Goal: Transaction & Acquisition: Purchase product/service

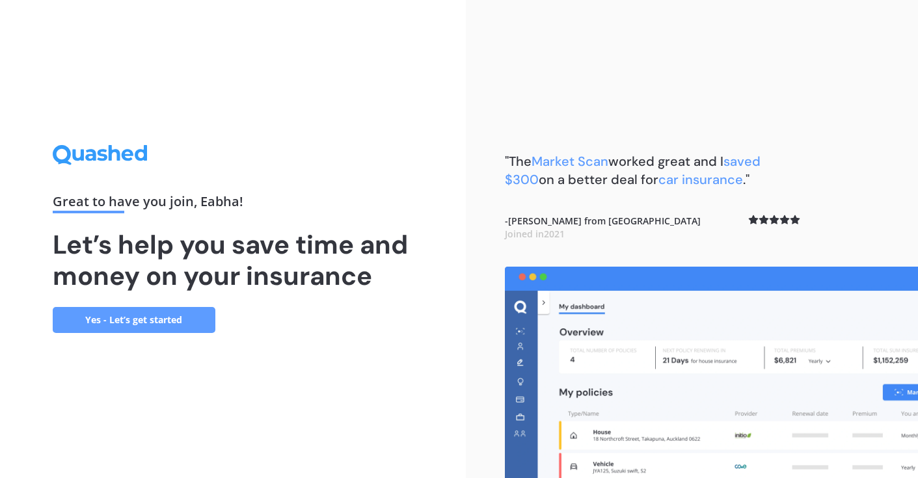
click at [146, 322] on link "Yes - Let’s get started" at bounding box center [134, 320] width 163 height 26
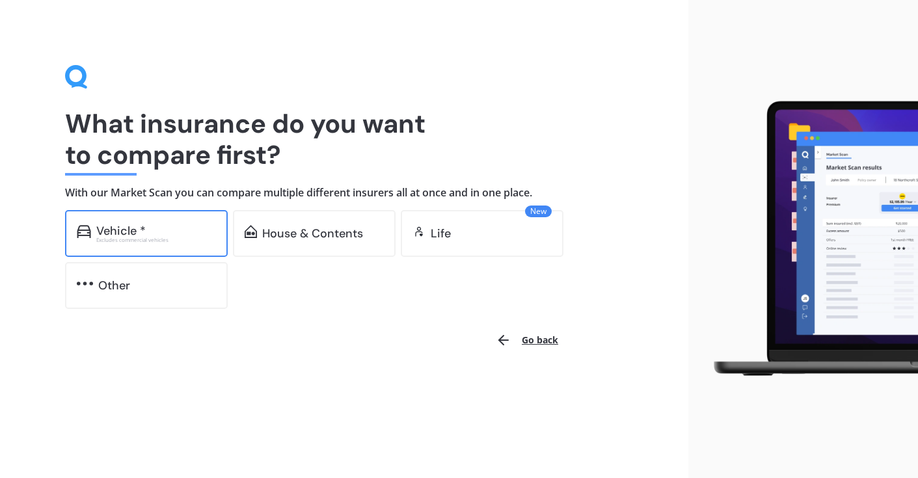
click at [177, 230] on div "Vehicle *" at bounding box center [156, 231] width 120 height 13
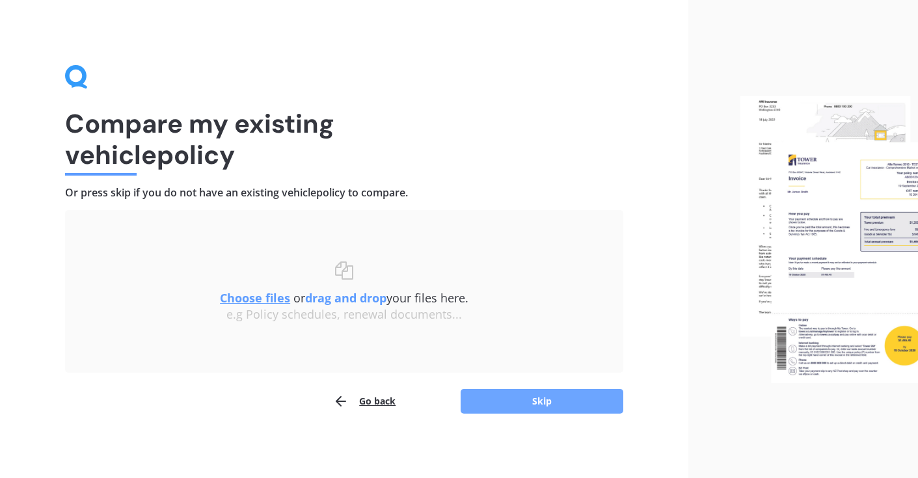
click at [479, 405] on button "Skip" at bounding box center [542, 401] width 163 height 25
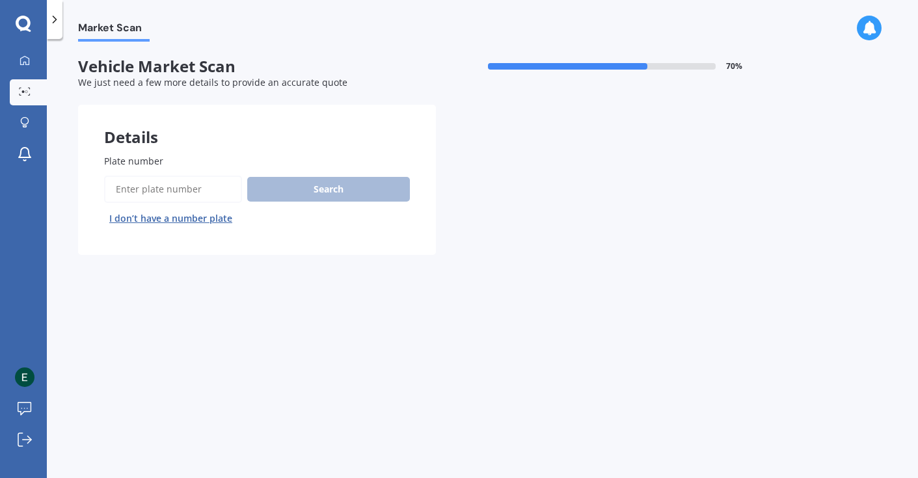
click at [216, 218] on button "I don’t have a number plate" at bounding box center [170, 218] width 133 height 21
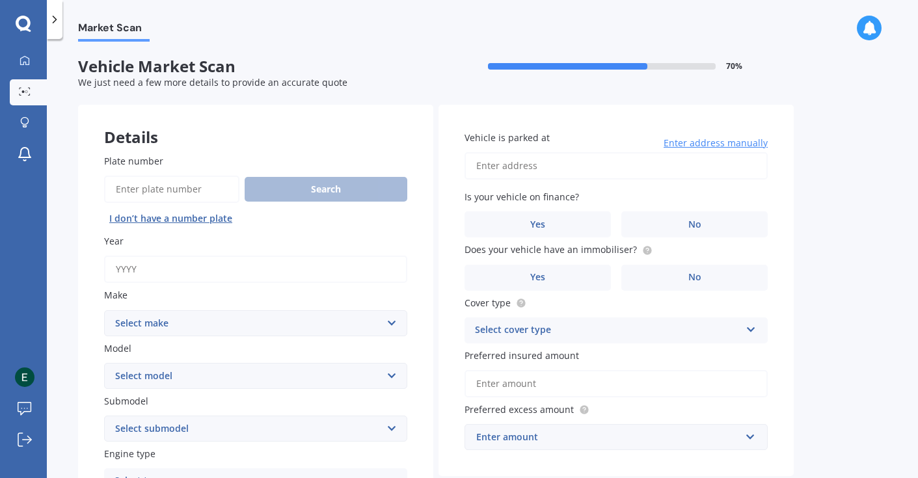
click at [213, 263] on input "Year" at bounding box center [255, 269] width 303 height 27
type input "2014"
click at [221, 322] on select "Select make AC ALFA ROMEO ASTON [PERSON_NAME] AUDI AUSTIN BEDFORD Bentley BMW B…" at bounding box center [255, 323] width 303 height 26
select select "SUBARU"
click at [104, 311] on select "Select make AC ALFA ROMEO ASTON [PERSON_NAME] AUDI AUSTIN BEDFORD Bentley BMW B…" at bounding box center [255, 323] width 303 height 26
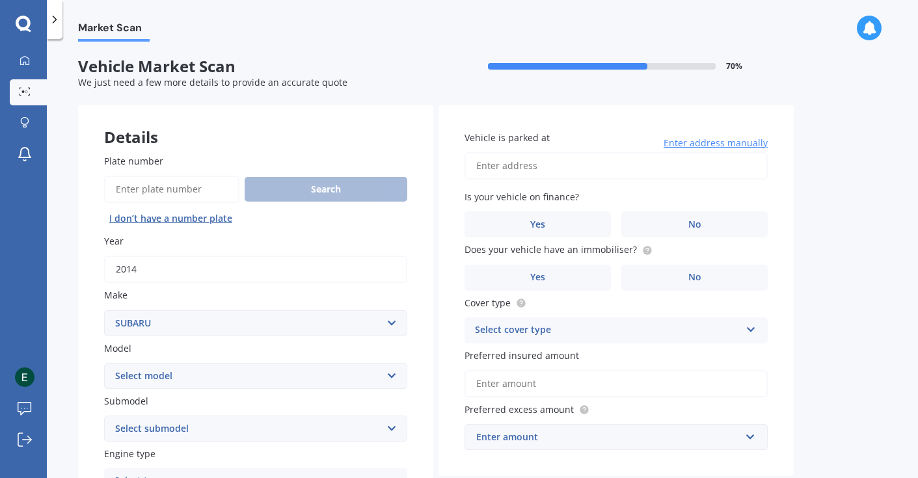
click at [186, 375] on select "Select model BRZ Crosstrek Dex Exiga Forester Impreza Justy Legacy Leone levorg…" at bounding box center [255, 376] width 303 height 26
select select "IMPREZA"
click at [104, 364] on select "Select model BRZ Crosstrek Dex Exiga Forester Impreza Justy Legacy Leone levorg…" at bounding box center [255, 376] width 303 height 26
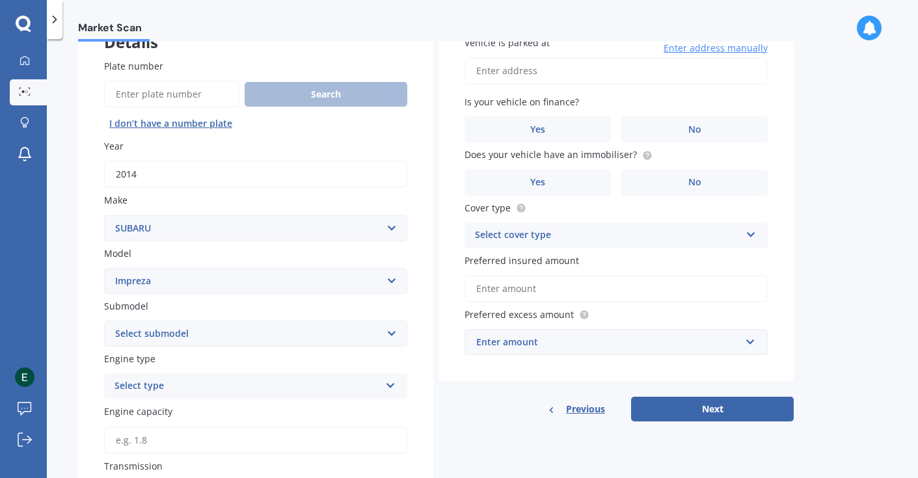
scroll to position [96, 0]
click at [176, 327] on select "Select submodel (All other turbo) 2.0i 2.0i Luxury 2.0i S Edition 2.0R 2.0R Spo…" at bounding box center [255, 333] width 303 height 26
select select "2.0I"
click at [104, 322] on select "Select submodel (All other turbo) 2.0i 2.0i Luxury 2.0i S Edition 2.0R 2.0R Spo…" at bounding box center [255, 333] width 303 height 26
click at [180, 391] on div "Select type" at bounding box center [248, 386] width 266 height 16
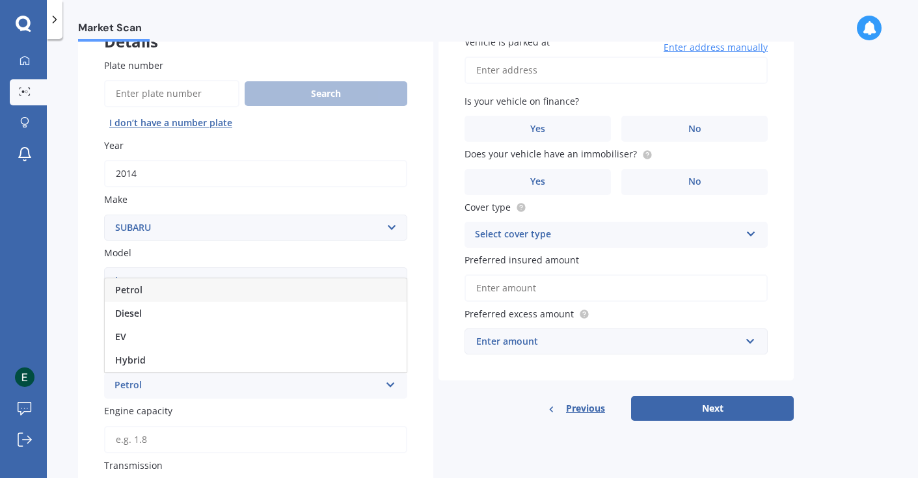
click at [184, 292] on div "Petrol" at bounding box center [256, 290] width 302 height 23
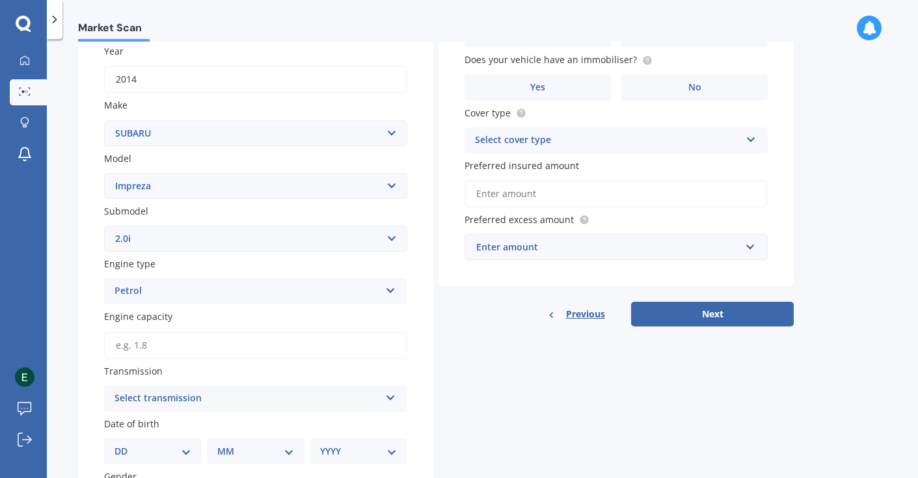
scroll to position [206, 0]
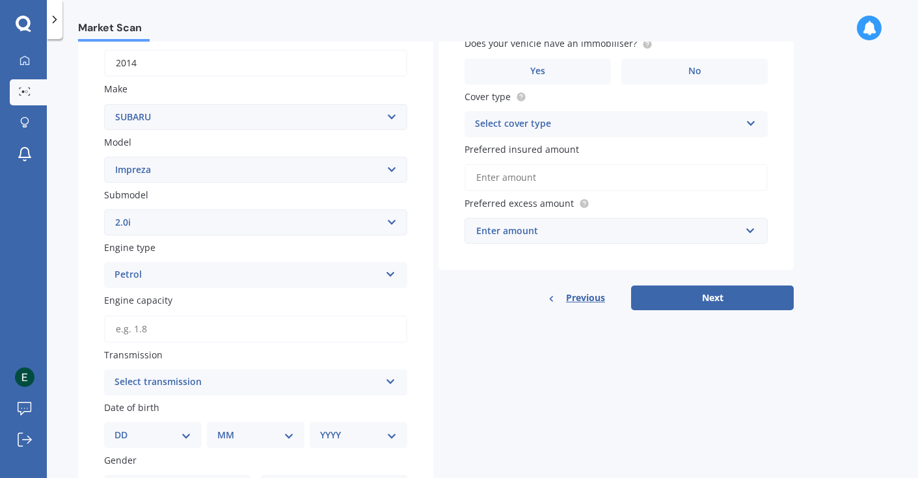
click at [195, 322] on input "Engine capacity" at bounding box center [255, 329] width 303 height 27
type input "2.0"
click at [176, 390] on div "Select transmission" at bounding box center [248, 383] width 266 height 16
click at [164, 413] on div "Auto" at bounding box center [256, 407] width 302 height 23
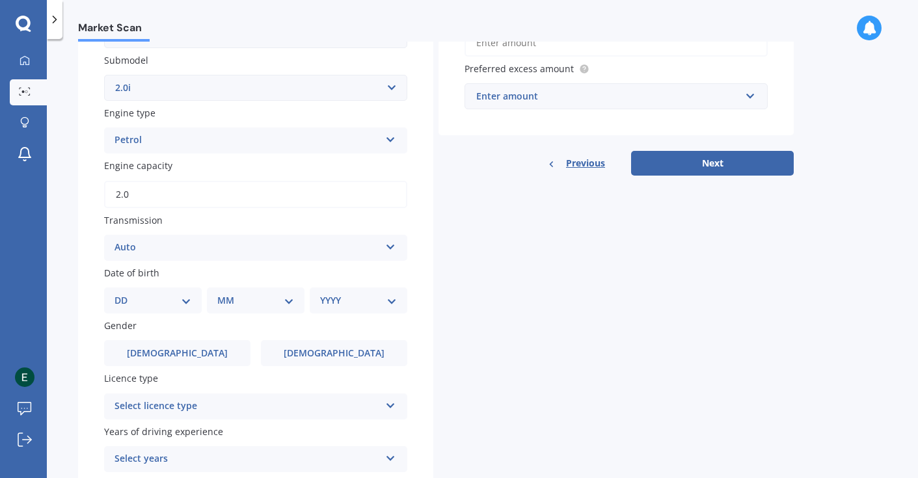
click at [176, 293] on div "DD 01 02 03 04 05 06 07 08 09 10 11 12 13 14 15 16 17 18 19 20 21 22 23 24 25 2…" at bounding box center [153, 301] width 98 height 26
click at [176, 305] on select "DD 01 02 03 04 05 06 07 08 09 10 11 12 13 14 15 16 17 18 19 20 21 22 23 24 25 2…" at bounding box center [153, 301] width 77 height 14
select select "18"
click at [125, 296] on select "DD 01 02 03 04 05 06 07 08 09 10 11 12 13 14 15 16 17 18 19 20 21 22 23 24 25 2…" at bounding box center [153, 301] width 77 height 14
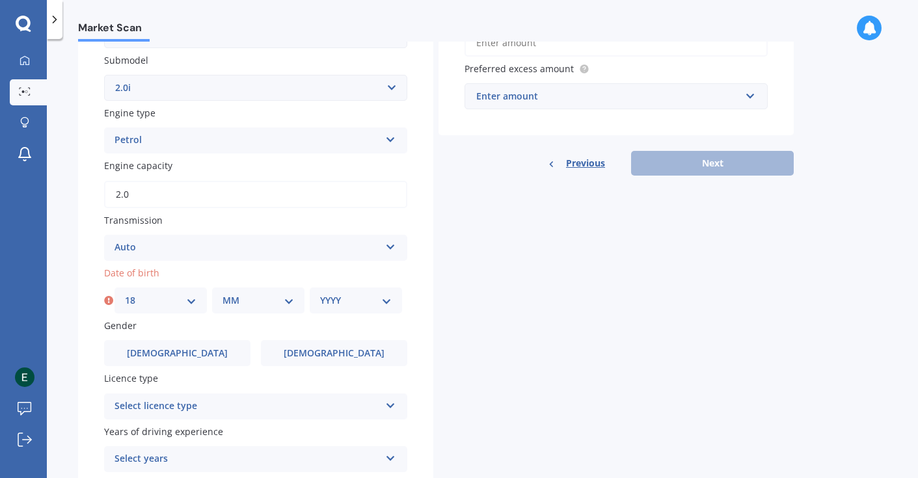
click at [244, 308] on select "MM 01 02 03 04 05 06 07 08 09 10 11 12" at bounding box center [259, 301] width 72 height 14
select select "01"
click at [223, 296] on select "MM 01 02 03 04 05 06 07 08 09 10 11 12" at bounding box center [259, 301] width 72 height 14
click at [350, 308] on select "YYYY 2025 2024 2023 2022 2021 2020 2019 2018 2017 2016 2015 2014 2013 2012 2011…" at bounding box center [356, 301] width 72 height 14
select select "1995"
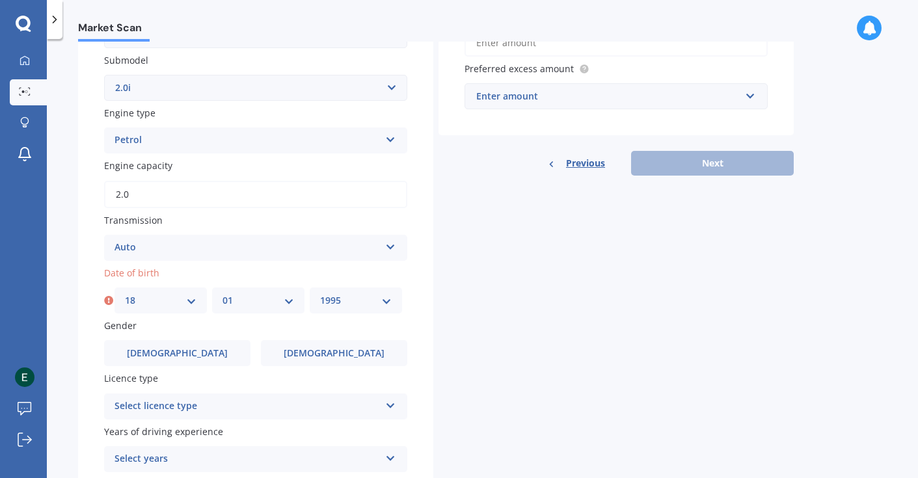
click at [320, 296] on select "YYYY 2025 2024 2023 2022 2021 2020 2019 2018 2017 2016 2015 2014 2013 2012 2011…" at bounding box center [356, 301] width 72 height 14
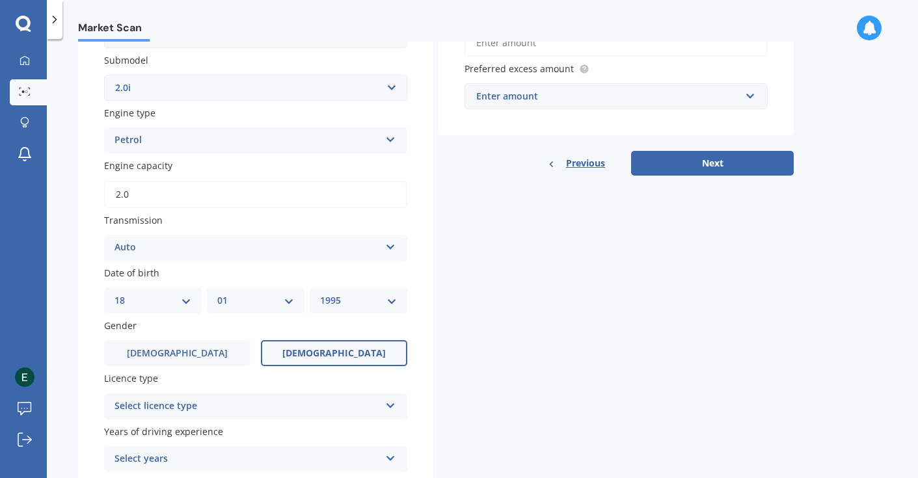
click at [294, 352] on label "[DEMOGRAPHIC_DATA]" at bounding box center [334, 353] width 146 height 26
click at [0, 0] on input "[DEMOGRAPHIC_DATA]" at bounding box center [0, 0] width 0 height 0
click at [282, 400] on div "Select licence type NZ Full NZ Restricted NZ Learners [GEOGRAPHIC_DATA] [GEOGRA…" at bounding box center [255, 407] width 303 height 26
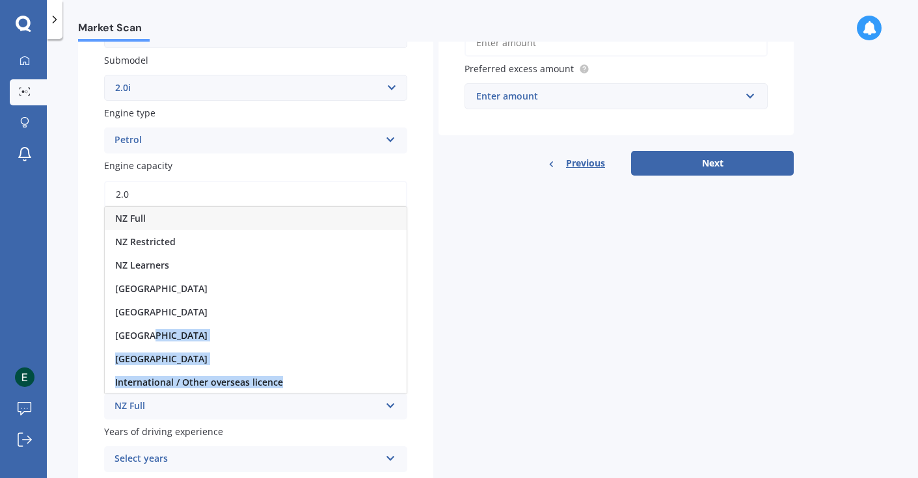
drag, startPoint x: 281, startPoint y: 385, endPoint x: 285, endPoint y: 338, distance: 47.7
click at [285, 338] on div "NZ Full NZ Restricted NZ Learners [GEOGRAPHIC_DATA] [GEOGRAPHIC_DATA] [GEOGRAPH…" at bounding box center [255, 299] width 303 height 187
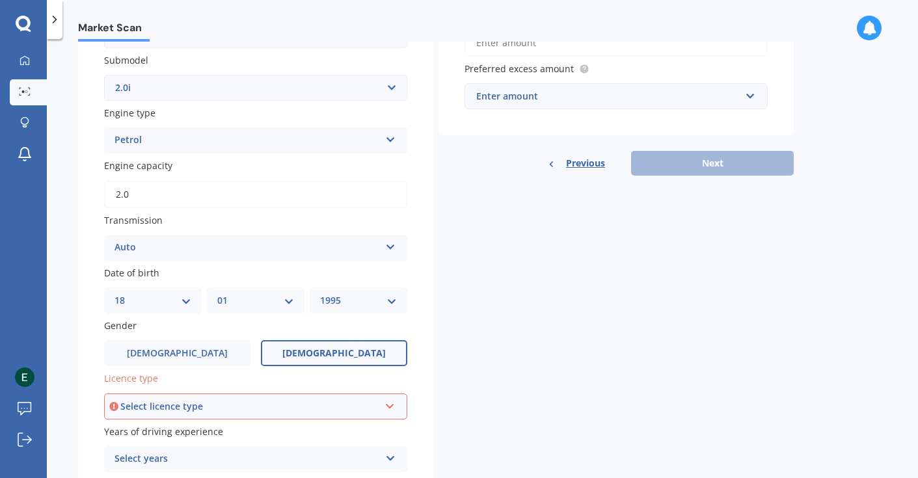
click at [285, 338] on div "Gender [DEMOGRAPHIC_DATA] [DEMOGRAPHIC_DATA]" at bounding box center [255, 343] width 303 height 48
click at [266, 410] on div "Select licence type" at bounding box center [249, 407] width 259 height 14
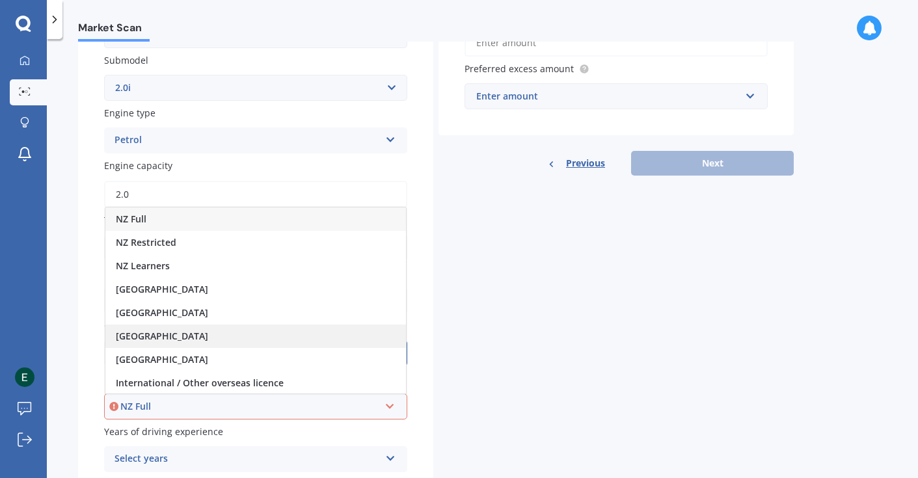
click at [266, 342] on div "[GEOGRAPHIC_DATA]" at bounding box center [255, 336] width 301 height 23
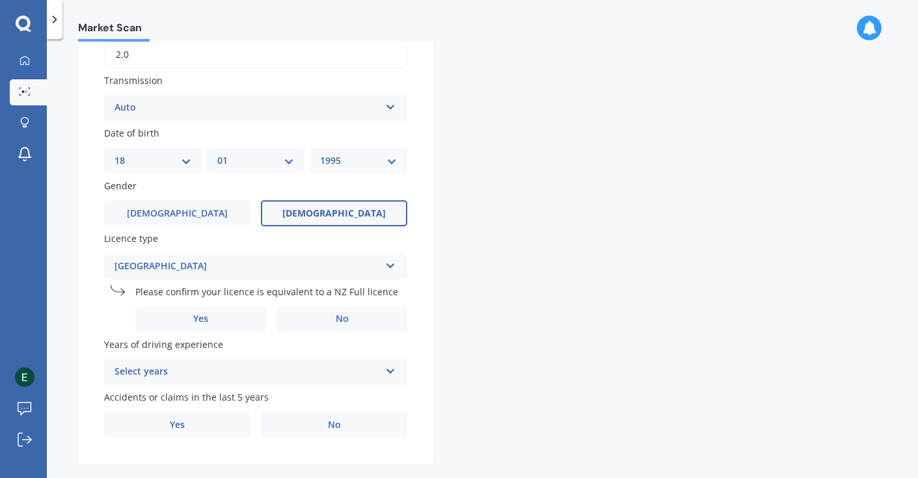
scroll to position [482, 0]
click at [221, 329] on label "Yes" at bounding box center [200, 318] width 131 height 26
click at [0, 0] on input "Yes" at bounding box center [0, 0] width 0 height 0
click at [230, 365] on div "Select years 5 or more years 4 years 3 years 2 years 1 year" at bounding box center [255, 371] width 303 height 26
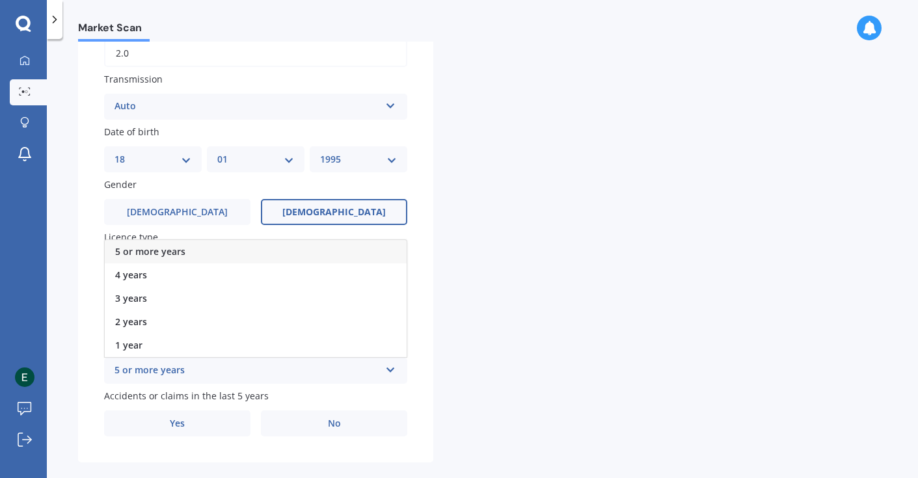
click at [257, 262] on div "5 or more years" at bounding box center [256, 251] width 302 height 23
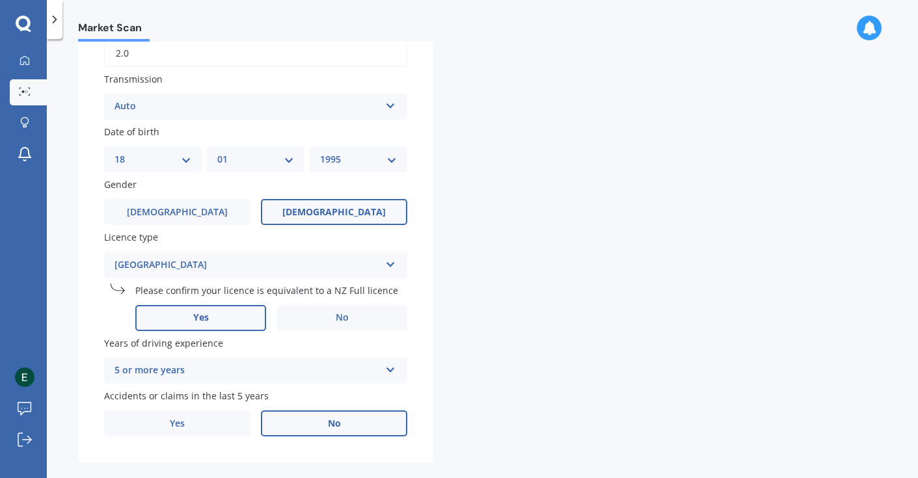
click at [281, 430] on label "No" at bounding box center [334, 424] width 146 height 26
click at [0, 0] on input "No" at bounding box center [0, 0] width 0 height 0
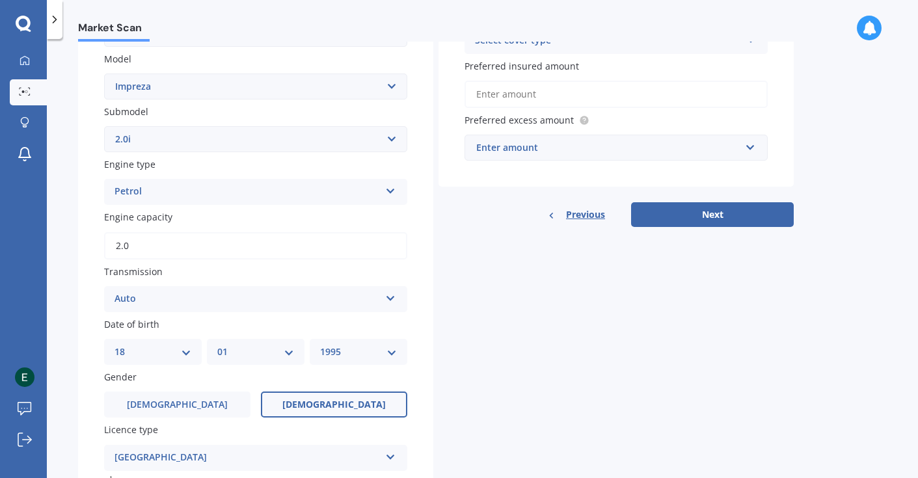
scroll to position [0, 0]
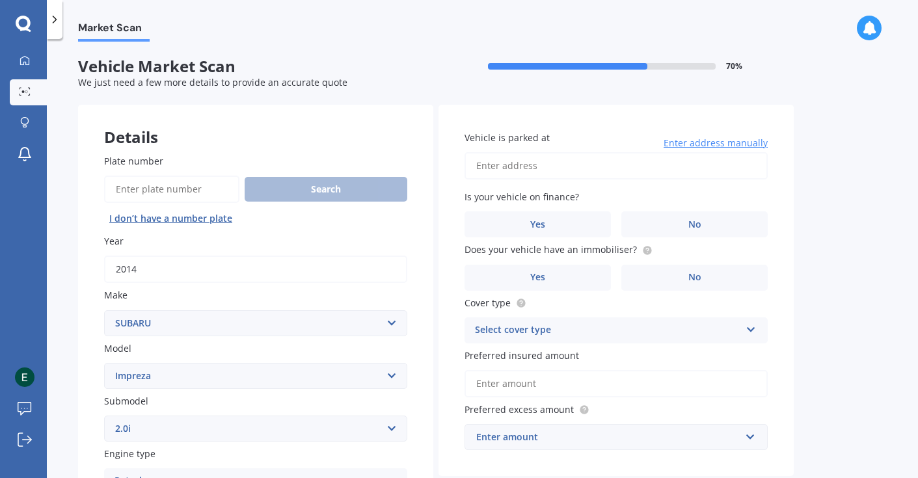
click at [538, 170] on input "Vehicle is parked at" at bounding box center [616, 165] width 303 height 27
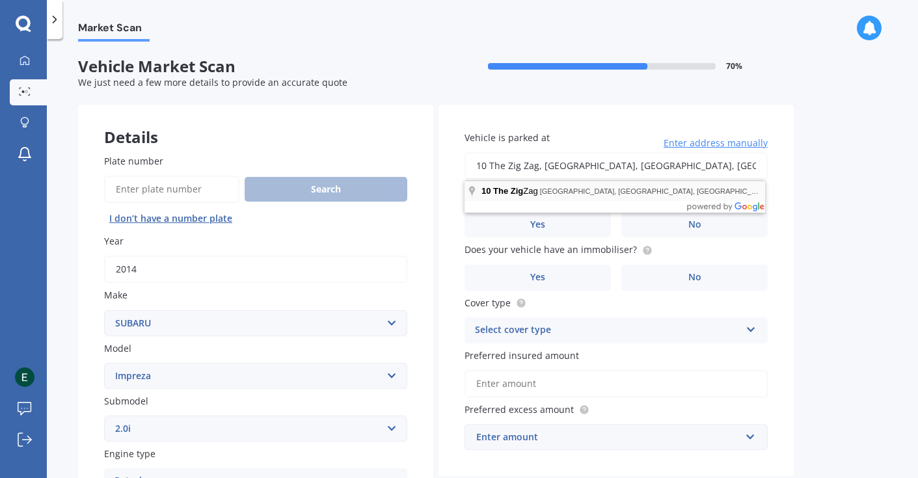
type input "[STREET_ADDRESS]"
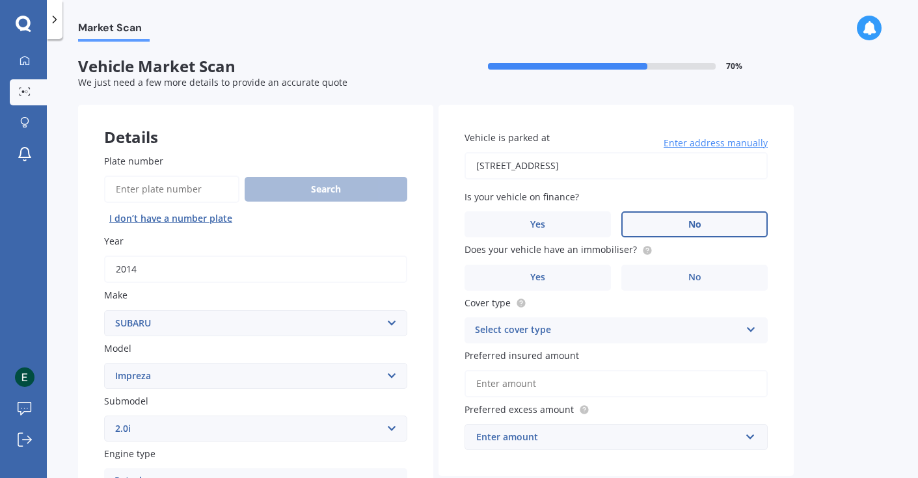
click at [644, 217] on label "No" at bounding box center [695, 225] width 146 height 26
click at [0, 0] on input "No" at bounding box center [0, 0] width 0 height 0
click at [577, 273] on label "Yes" at bounding box center [538, 278] width 146 height 26
click at [0, 0] on input "Yes" at bounding box center [0, 0] width 0 height 0
click at [582, 337] on div "Select cover type" at bounding box center [608, 331] width 266 height 16
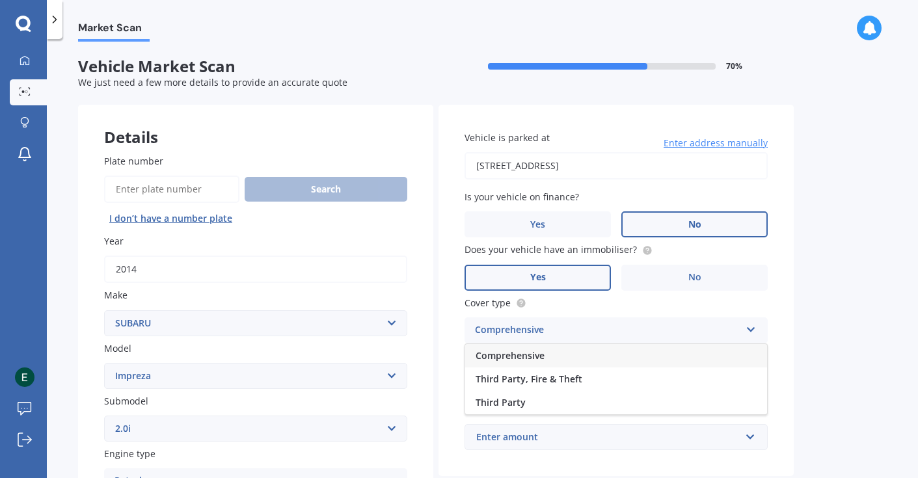
click at [575, 355] on div "Comprehensive" at bounding box center [616, 355] width 302 height 23
click at [578, 378] on input "Preferred insured amount" at bounding box center [616, 383] width 303 height 27
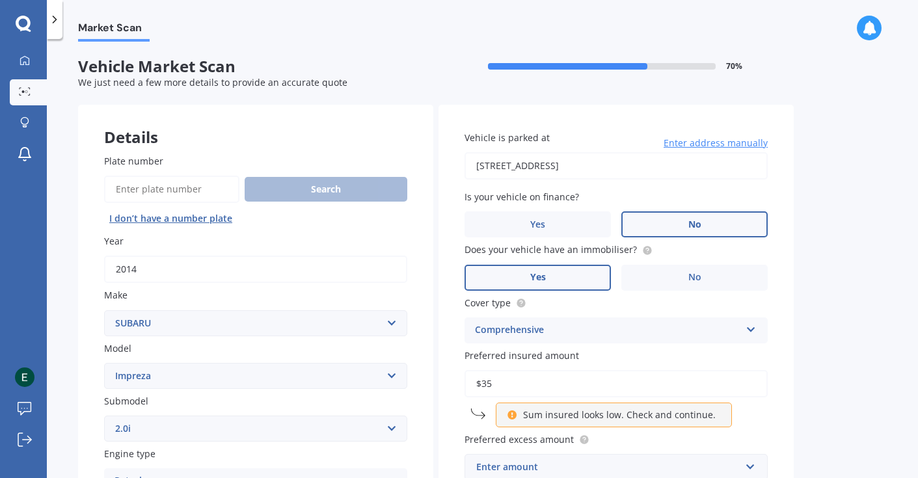
type input "$3"
type input "$4"
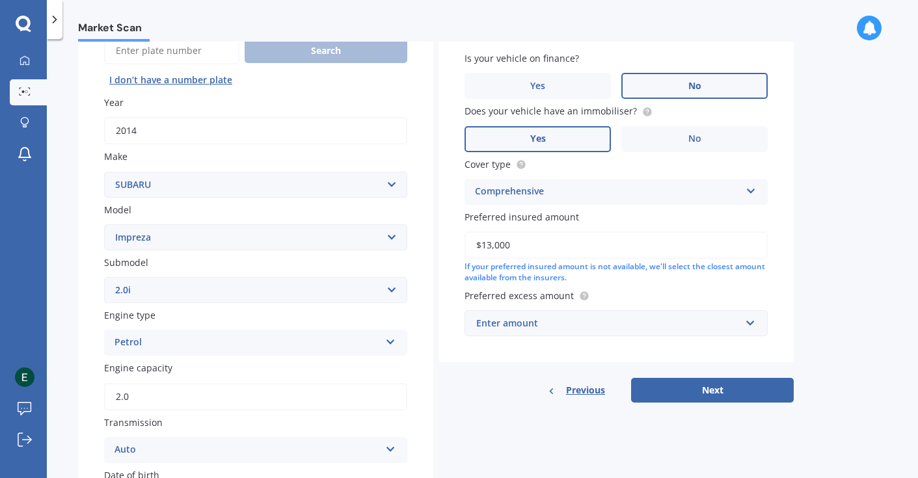
scroll to position [143, 0]
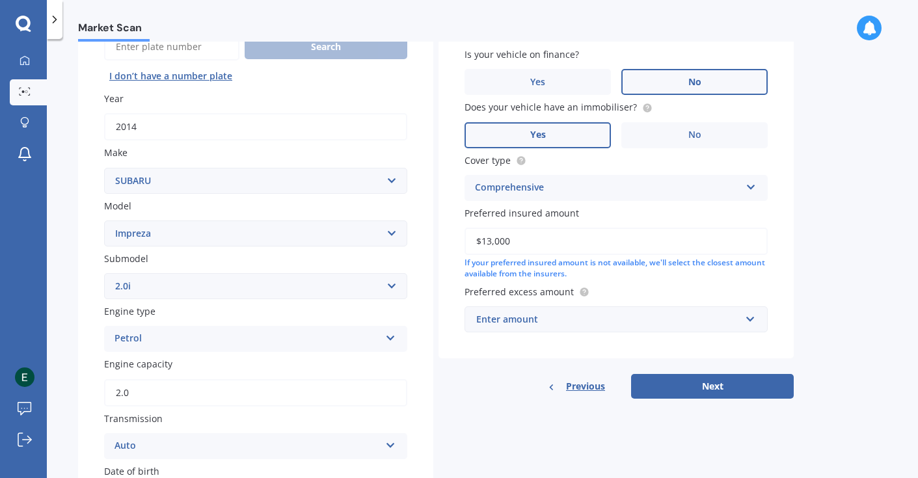
type input "$13,000"
click at [636, 320] on div "Enter amount" at bounding box center [608, 319] width 264 height 14
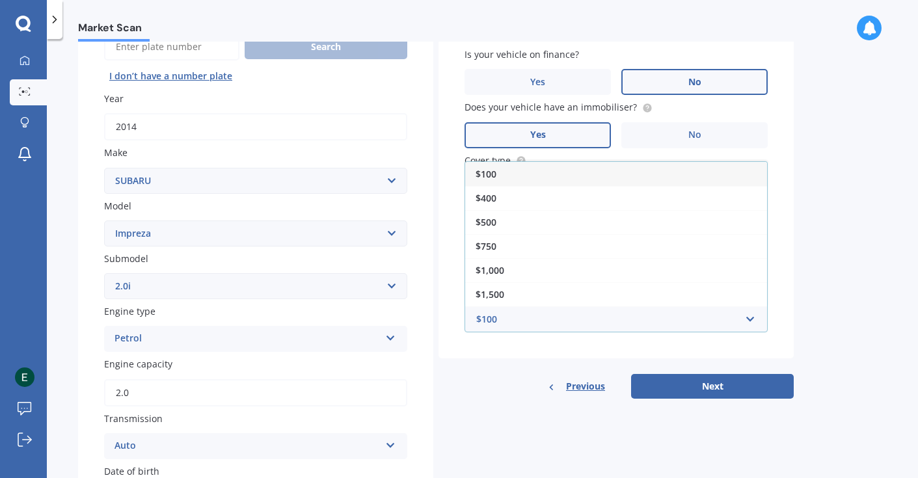
click at [624, 173] on div "$100" at bounding box center [616, 174] width 302 height 24
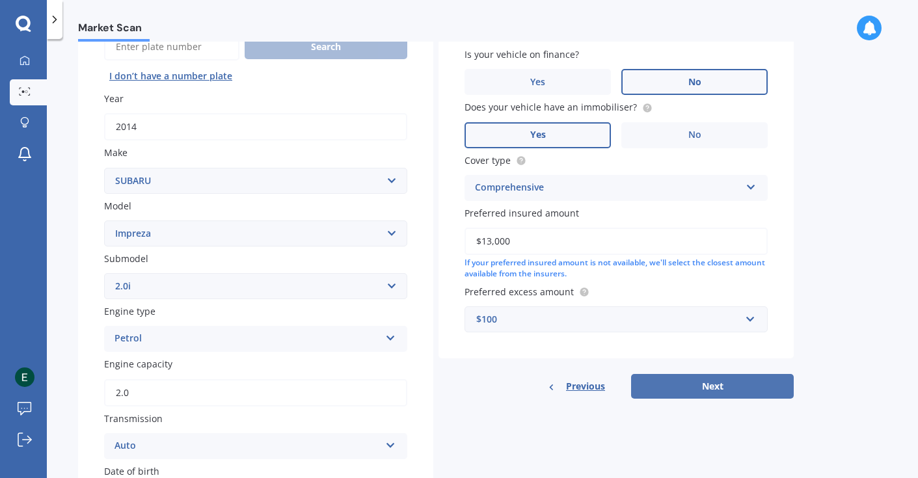
click at [683, 388] on button "Next" at bounding box center [712, 386] width 163 height 25
select select "18"
select select "01"
select select "1995"
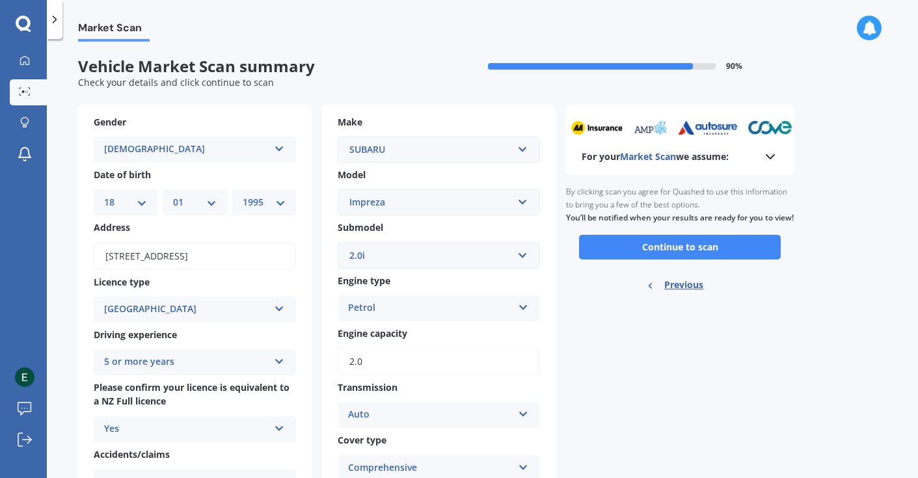
scroll to position [0, 0]
click at [699, 260] on button "Continue to scan" at bounding box center [680, 247] width 202 height 25
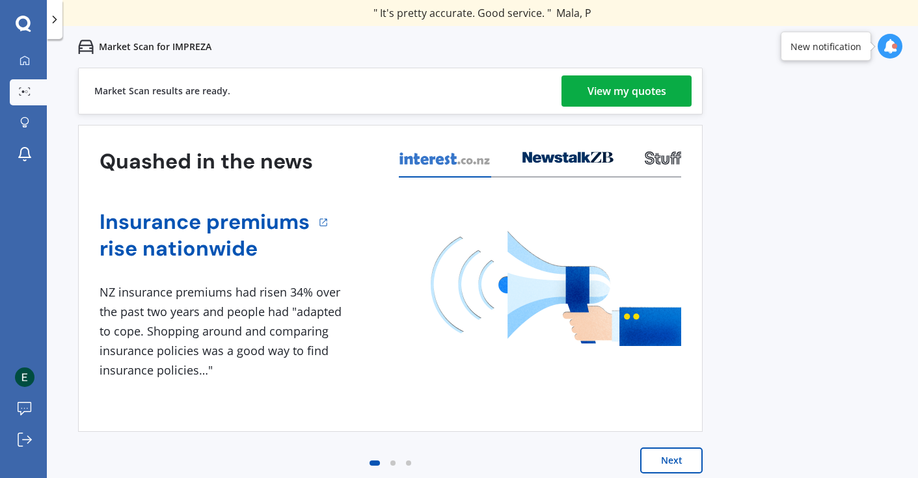
click at [678, 87] on link "View my quotes" at bounding box center [627, 91] width 130 height 31
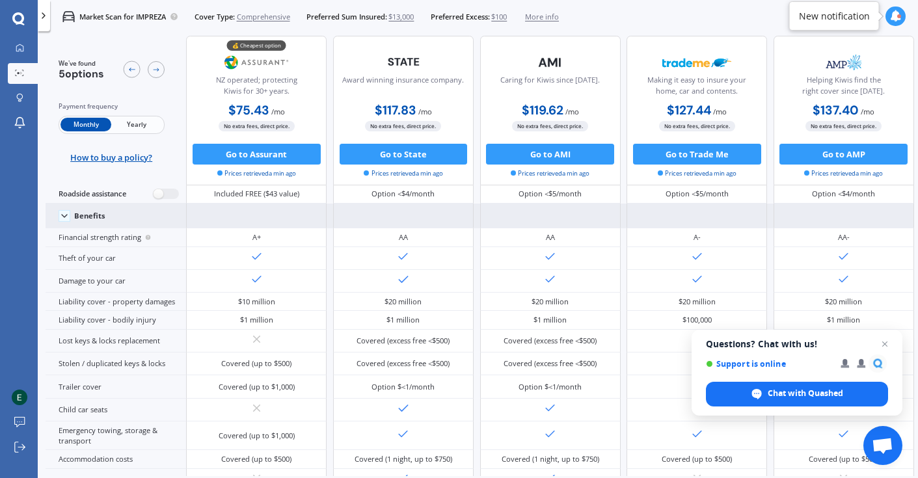
scroll to position [0, 1]
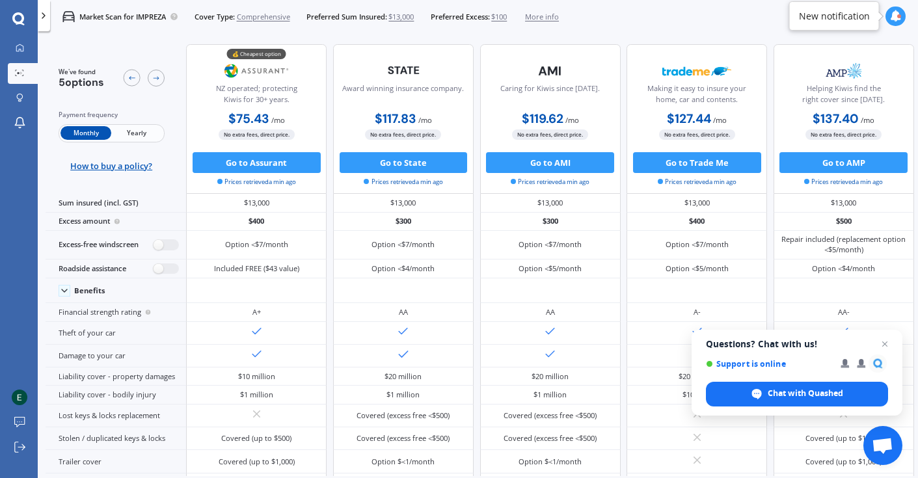
click at [253, 18] on span "Comprehensive" at bounding box center [263, 17] width 53 height 10
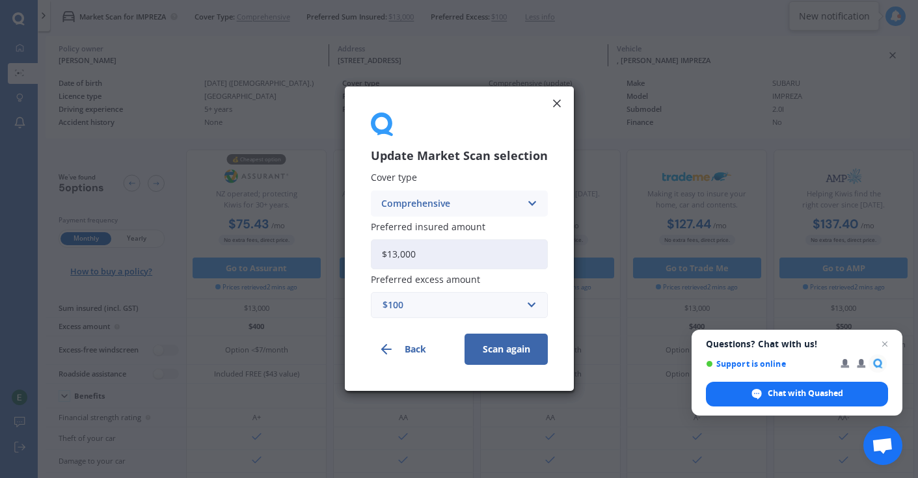
click at [428, 199] on div "Comprehensive" at bounding box center [450, 204] width 139 height 14
click at [437, 250] on span "Third Party, Fire & Theft" at bounding box center [435, 252] width 107 height 9
click at [506, 348] on button "Scan again" at bounding box center [506, 350] width 83 height 31
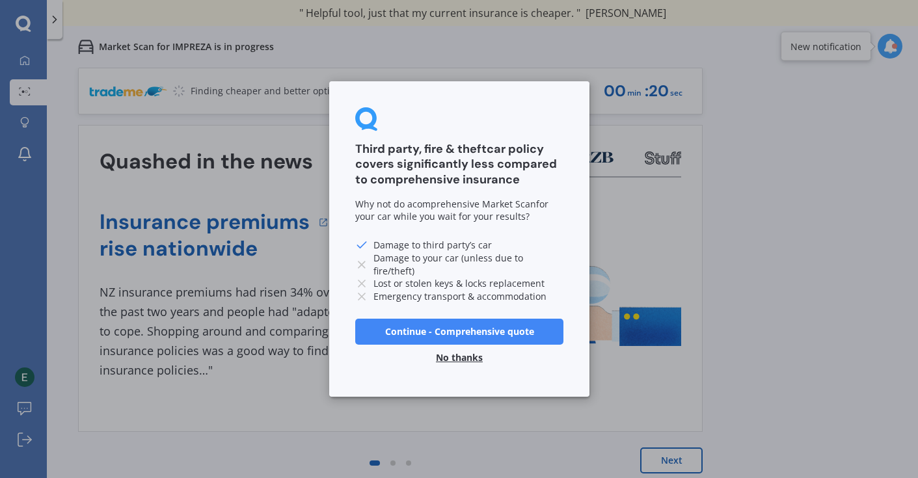
click at [467, 361] on button "No thanks" at bounding box center [459, 358] width 62 height 26
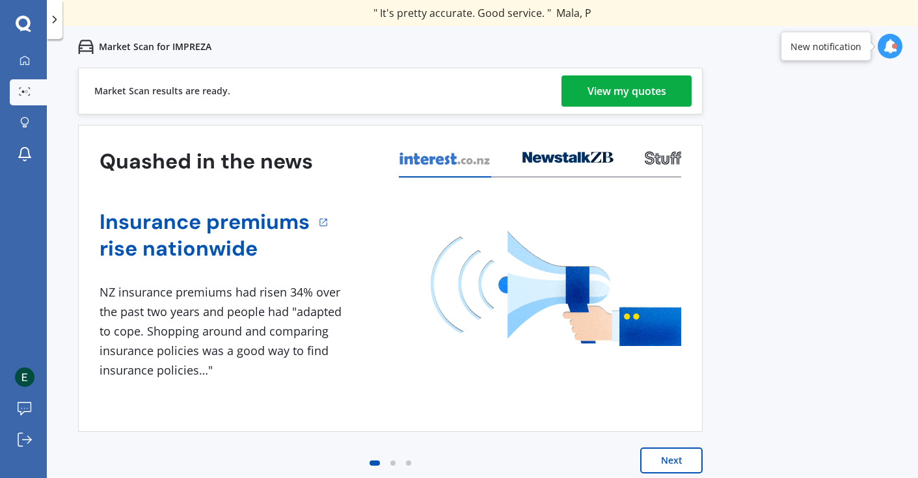
click at [663, 86] on div "View my quotes" at bounding box center [627, 91] width 79 height 31
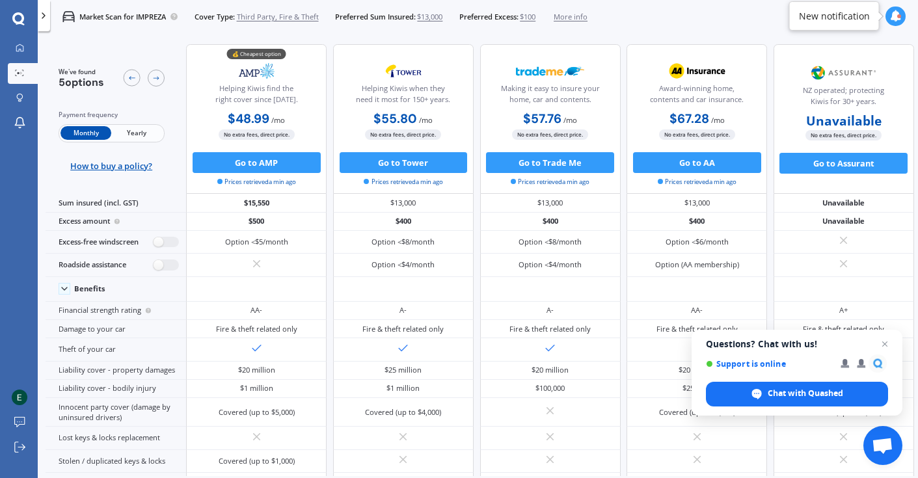
click at [288, 14] on span "Third Party, Fire & Theft" at bounding box center [278, 17] width 82 height 10
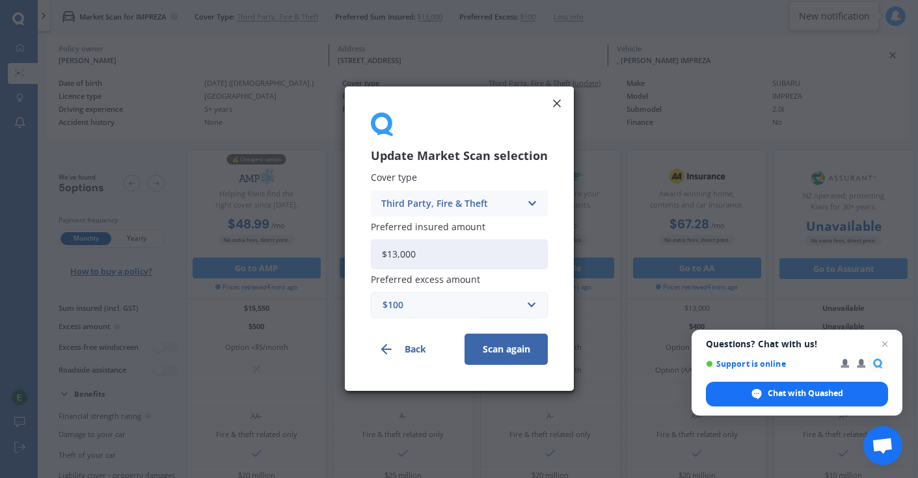
click at [426, 200] on div "Third Party, Fire & Theft" at bounding box center [450, 204] width 139 height 14
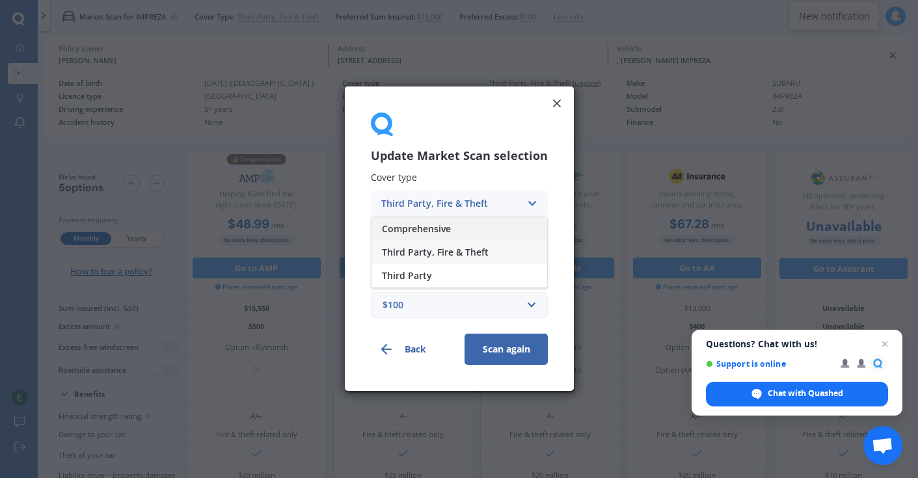
click at [428, 225] on span "Comprehensive" at bounding box center [416, 229] width 69 height 9
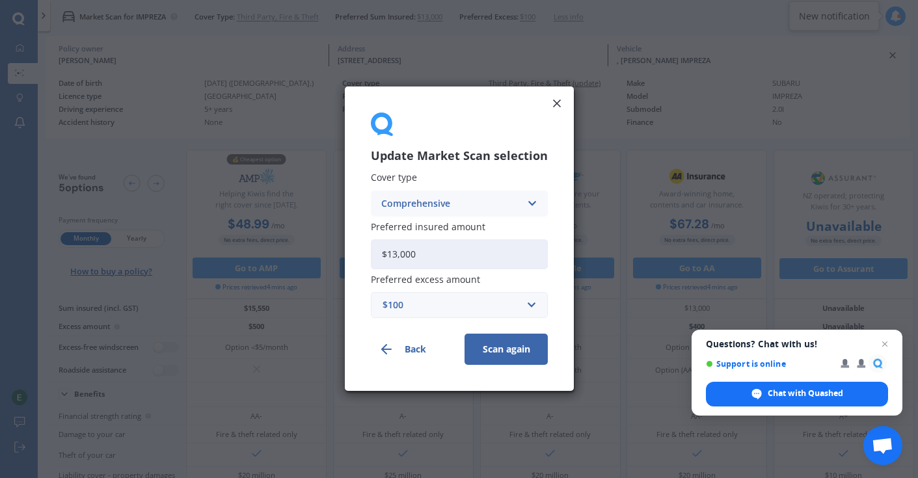
click at [492, 350] on button "Scan again" at bounding box center [506, 350] width 83 height 31
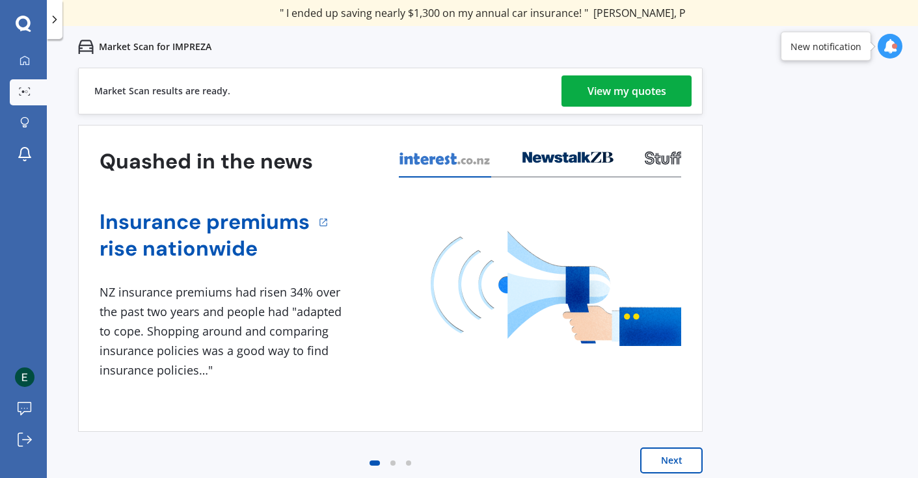
click at [644, 94] on div "View my quotes" at bounding box center [627, 91] width 79 height 31
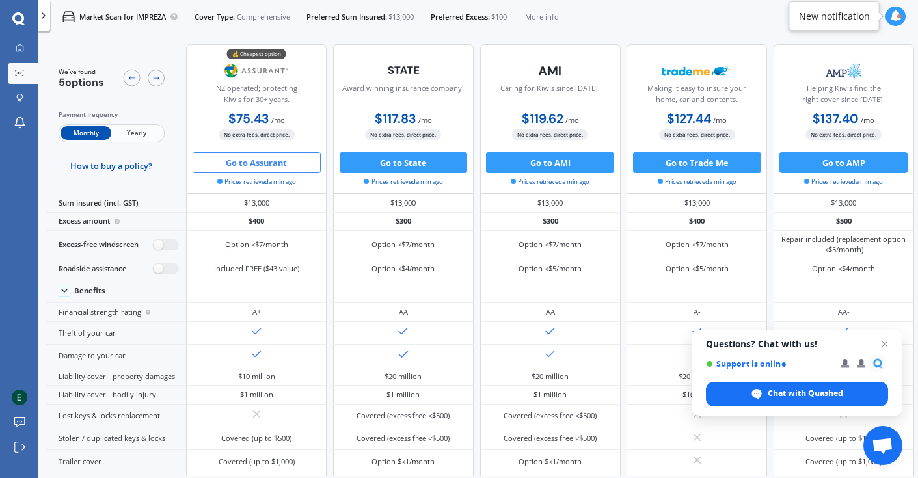
click at [284, 167] on button "Go to Assurant" at bounding box center [257, 162] width 128 height 21
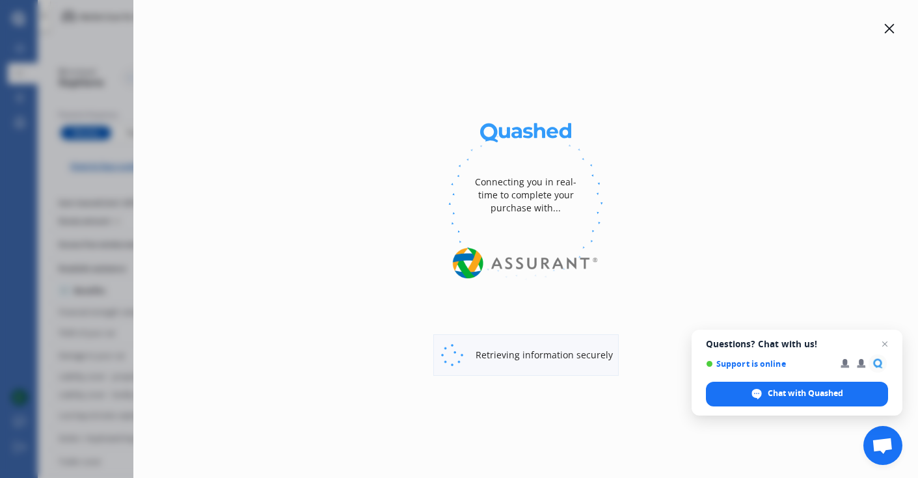
select select "Monthly"
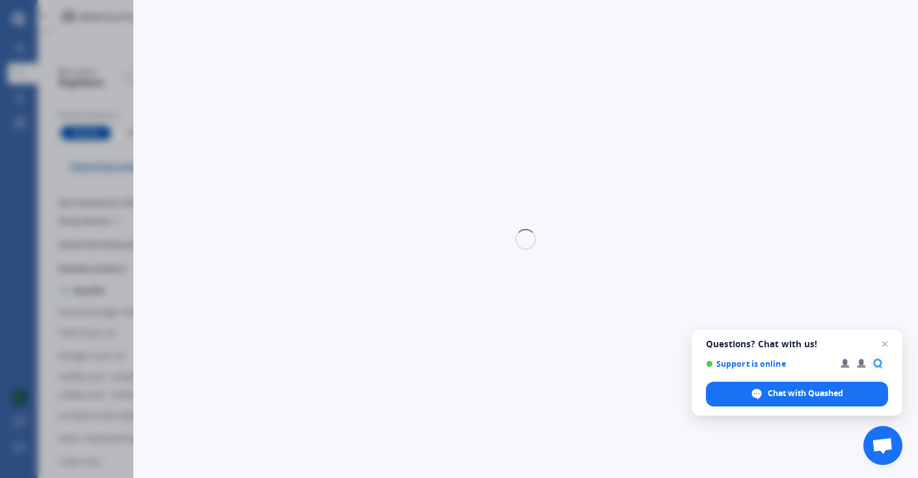
select select "full"
select select "0"
select select "Canterbury"
select select "SUBARU"
select select "2.0I"
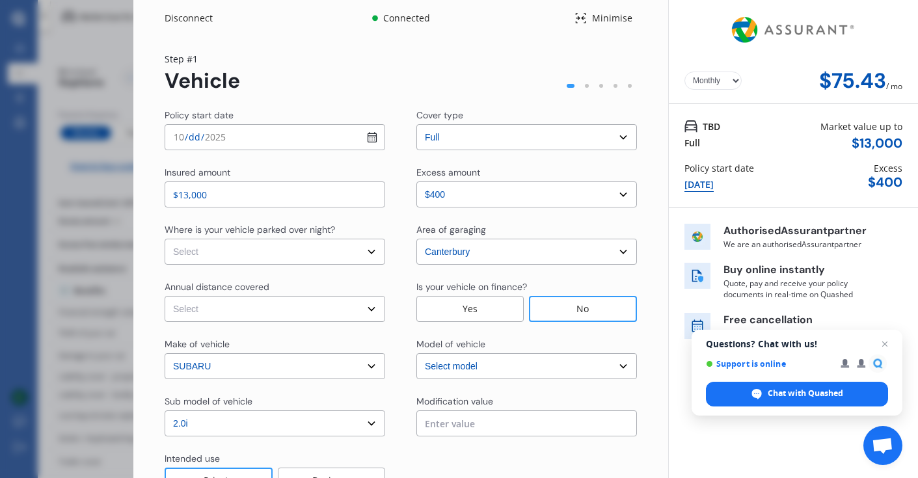
select select "IMPREZA"
click at [471, 194] on select "Select excess amount $400 $900 $1,400" at bounding box center [527, 195] width 221 height 26
click at [417, 182] on select "Select excess amount $400 $900 $1,400" at bounding box center [527, 195] width 221 height 26
click at [345, 256] on select "Select In a garage On own property On street or road" at bounding box center [275, 252] width 221 height 26
select select "On street or road"
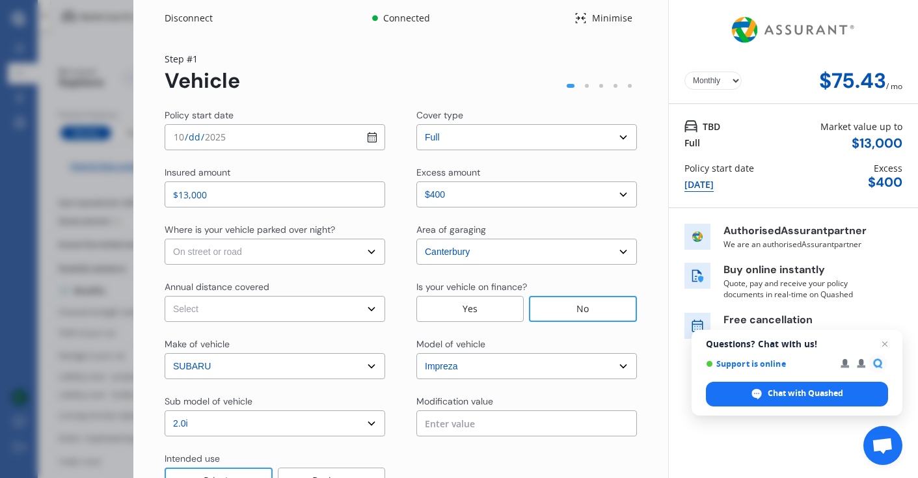
click at [165, 239] on select "Select In a garage On own property On street or road" at bounding box center [275, 252] width 221 height 26
click at [325, 310] on select "Select Low (less than 15,000km per year) Average (15,000-30,000km per year) Hig…" at bounding box center [275, 309] width 221 height 26
select select "20000"
click at [165, 296] on select "Select Low (less than 15,000km per year) Average (15,000-30,000km per year) Hig…" at bounding box center [275, 309] width 221 height 26
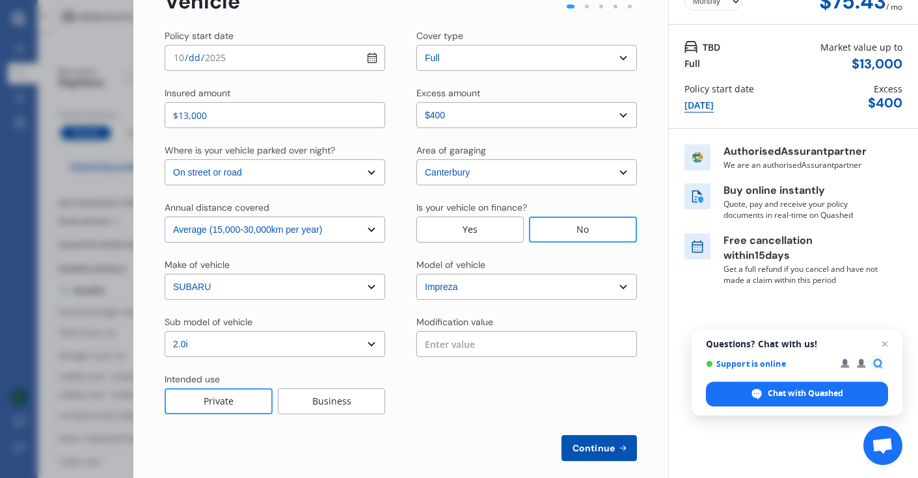
scroll to position [82, 0]
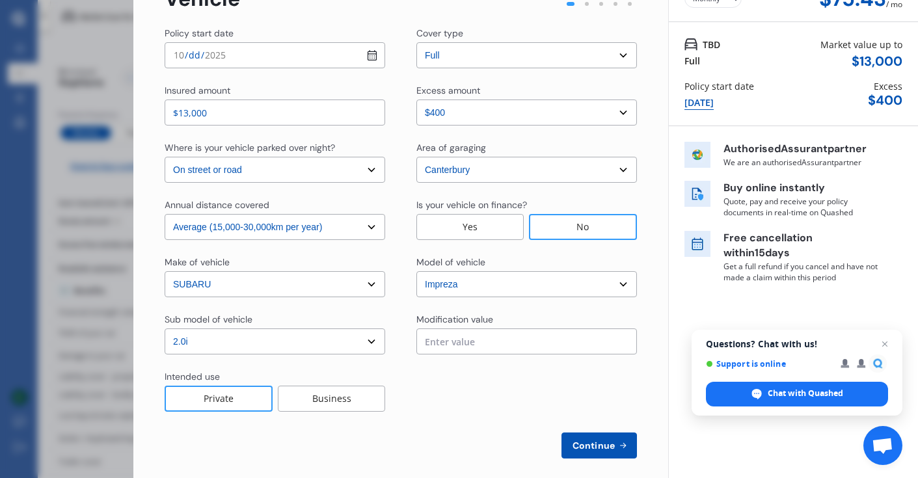
click at [603, 443] on span "Continue" at bounding box center [594, 446] width 48 height 10
select select "Miss"
select select "18"
select select "01"
select select "1995"
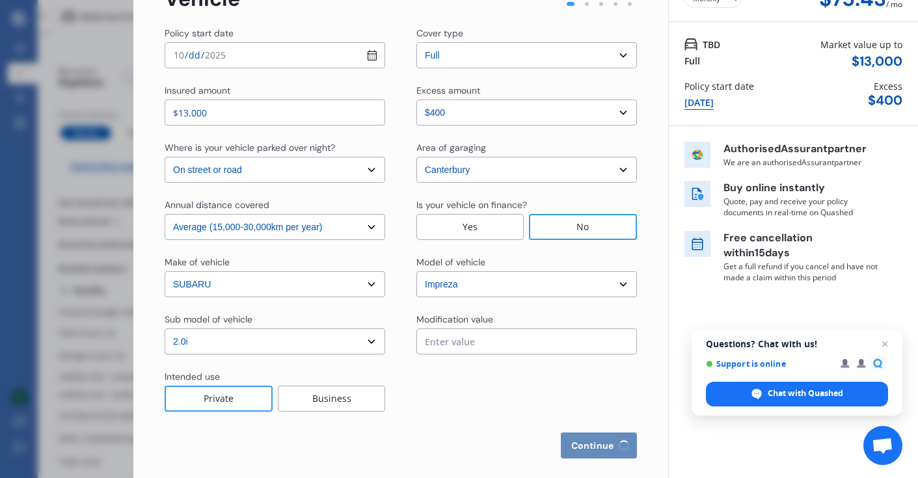
select select "full"
select select "more than 4 years"
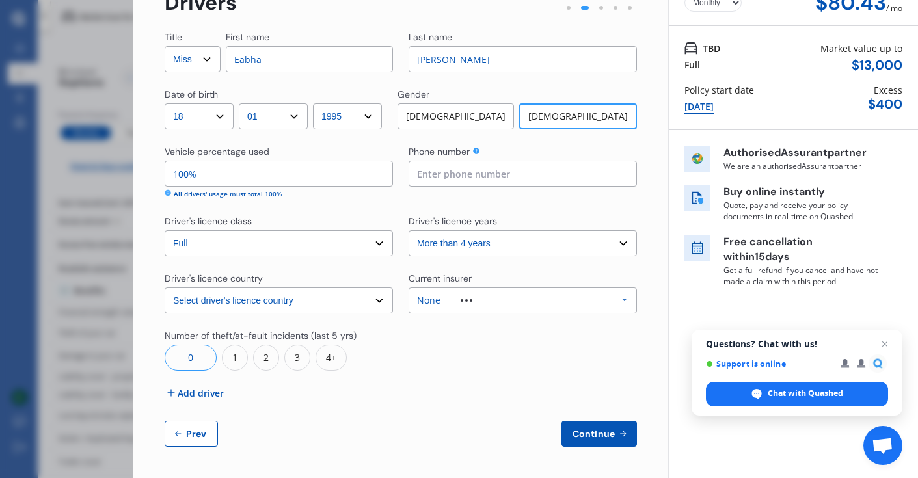
scroll to position [0, 0]
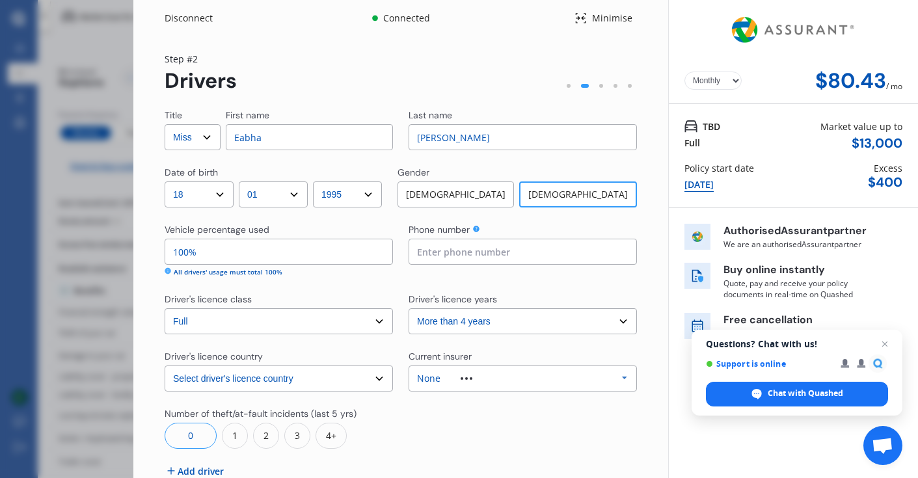
click at [299, 383] on select "Select driver's licence country [GEOGRAPHIC_DATA] [GEOGRAPHIC_DATA] [GEOGRAPHIC…" at bounding box center [279, 379] width 228 height 26
select select "Europe"
click at [165, 366] on select "Select driver's licence country [GEOGRAPHIC_DATA] [GEOGRAPHIC_DATA] [GEOGRAPHIC…" at bounding box center [279, 379] width 228 height 26
click at [471, 323] on select "Select driver's licence years Less than 1 year 1-2 years 2-4 years More than 4 …" at bounding box center [523, 322] width 228 height 26
click at [409, 309] on select "Select driver's licence years Less than 1 year 1-2 years 2-4 years More than 4 …" at bounding box center [523, 322] width 228 height 26
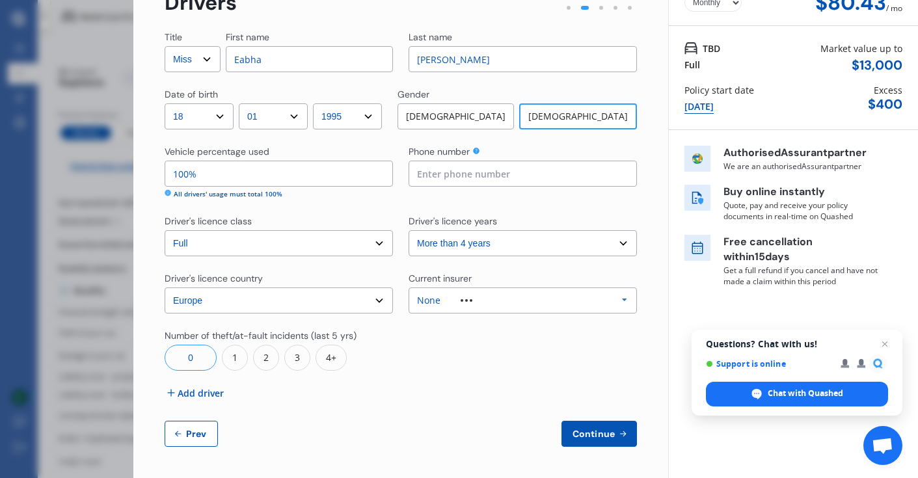
scroll to position [76, 0]
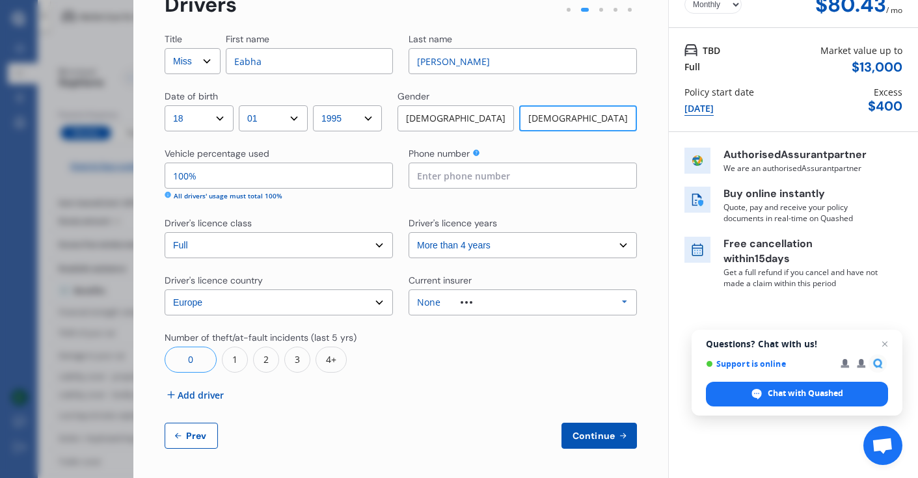
click at [184, 363] on div "0" at bounding box center [191, 360] width 52 height 26
click at [607, 434] on span "Continue" at bounding box center [594, 436] width 48 height 10
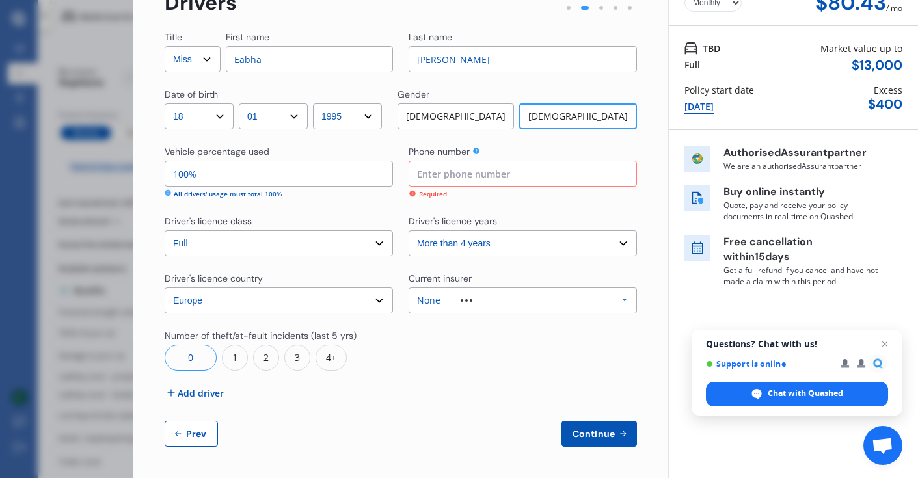
click at [540, 175] on input at bounding box center [523, 174] width 228 height 26
type input "02885322113"
click at [601, 432] on span "Continue" at bounding box center [594, 434] width 48 height 10
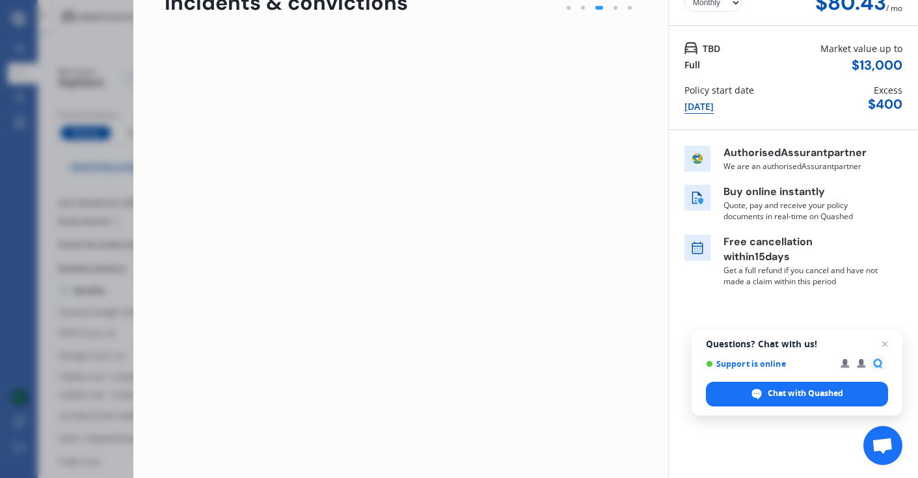
scroll to position [0, 0]
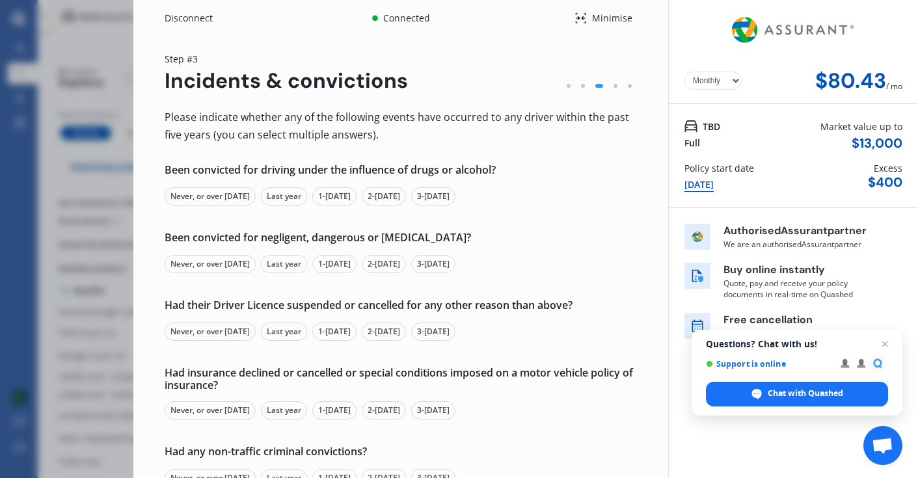
click at [212, 201] on div "Never, or over [DATE]" at bounding box center [210, 196] width 91 height 18
click at [215, 267] on div "Never, or over [DATE]" at bounding box center [210, 264] width 91 height 18
click at [207, 331] on div "Never, or over [DATE]" at bounding box center [210, 332] width 91 height 18
click at [210, 409] on div "Never, or over [DATE]" at bounding box center [210, 411] width 91 height 18
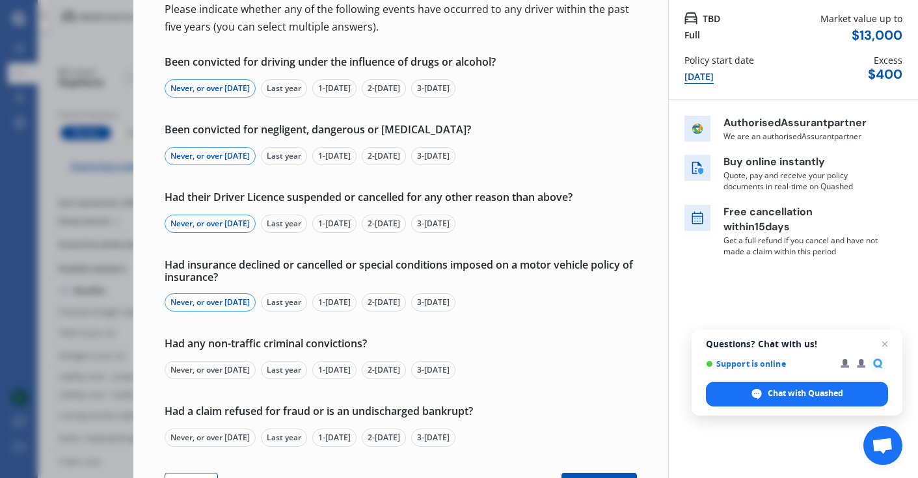
scroll to position [160, 0]
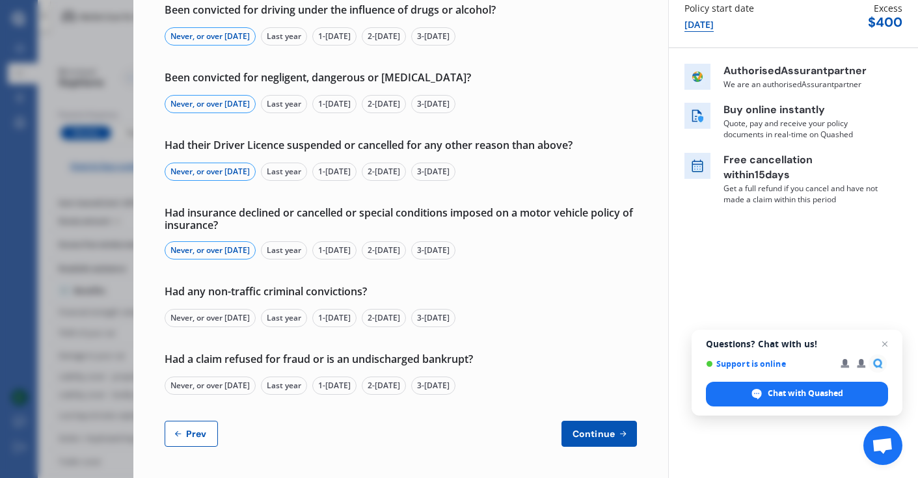
click at [224, 320] on div "Never, or over [DATE]" at bounding box center [210, 318] width 91 height 18
click at [225, 403] on div "Please indicate whether any of the following events have occurred to any driver…" at bounding box center [401, 198] width 473 height 499
click at [225, 391] on div "Never, or over [DATE]" at bounding box center [210, 386] width 91 height 18
click at [579, 436] on span "Continue" at bounding box center [594, 434] width 48 height 10
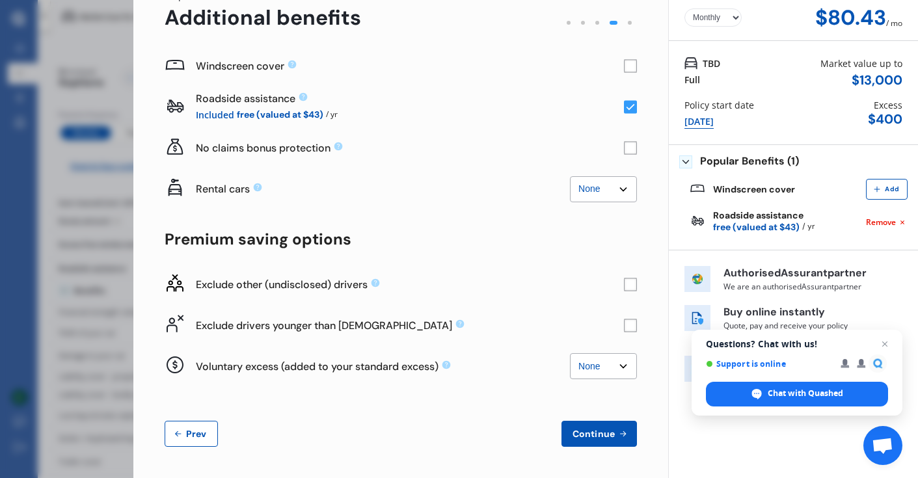
scroll to position [0, 0]
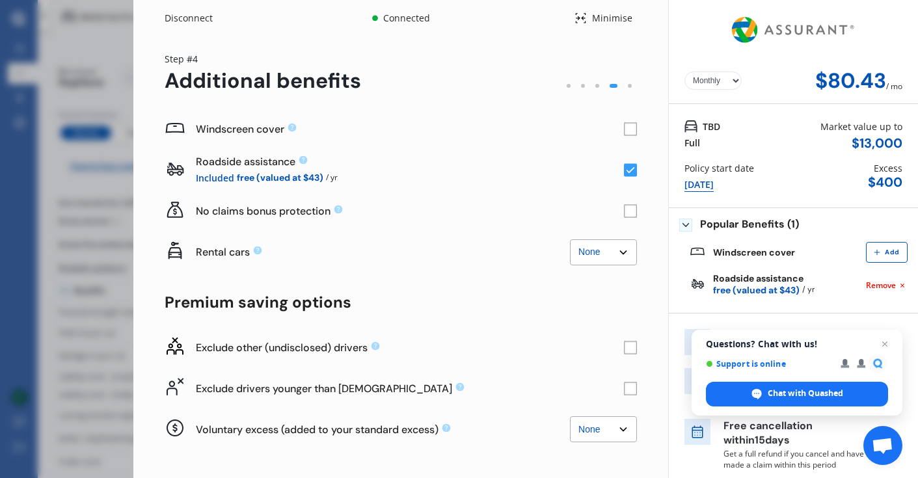
click at [630, 210] on rect at bounding box center [631, 211] width 12 height 12
click at [624, 210] on rect at bounding box center [630, 211] width 13 height 13
click at [614, 254] on select "None $2,500 $5,000" at bounding box center [603, 253] width 67 height 26
click at [570, 240] on select "None $2,500 $5,000" at bounding box center [603, 253] width 67 height 26
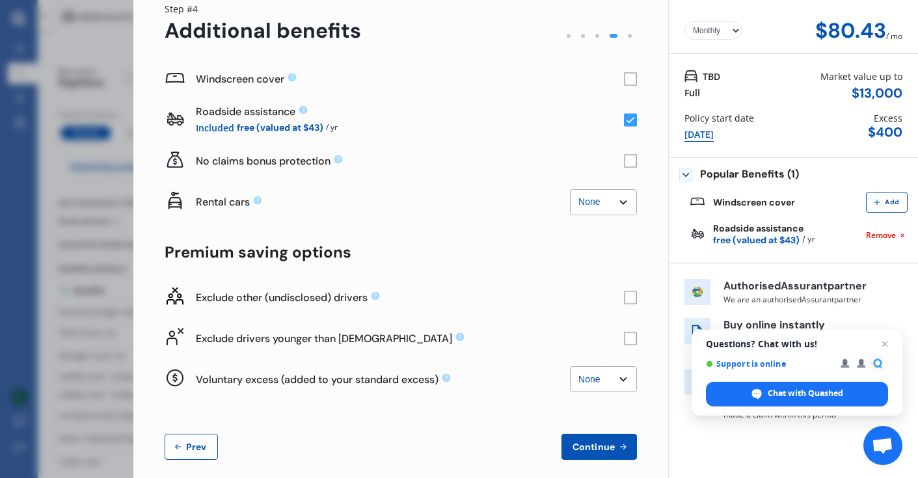
scroll to position [53, 0]
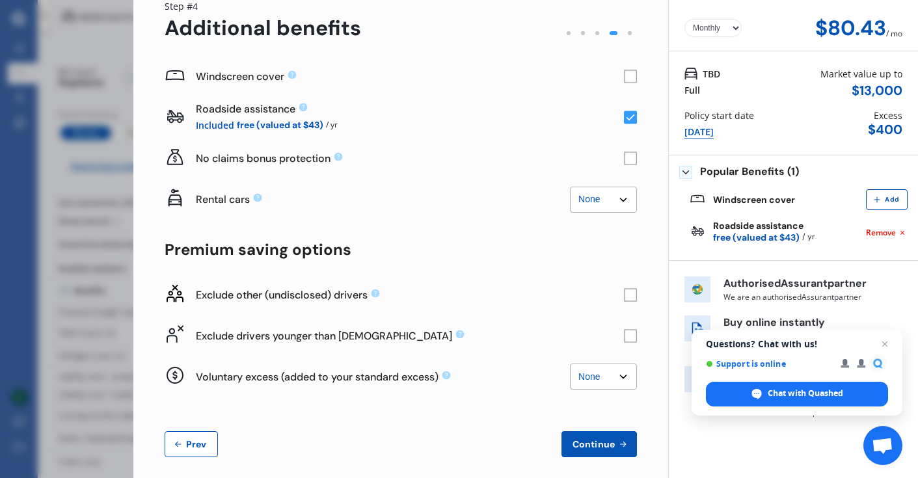
click at [624, 338] on rect at bounding box center [630, 335] width 13 height 13
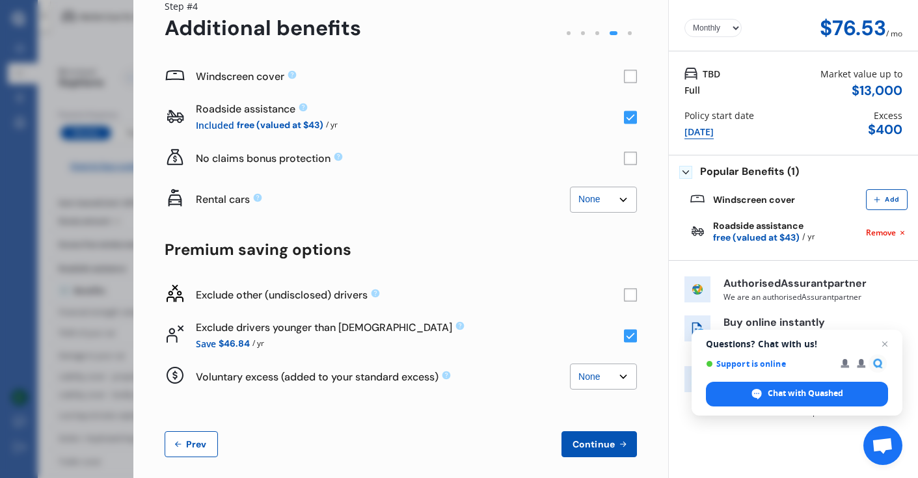
click at [602, 381] on select "None $500 $1,000" at bounding box center [603, 377] width 67 height 26
click at [570, 364] on select "None $500 $1,000" at bounding box center [603, 377] width 67 height 26
click at [624, 297] on rect at bounding box center [630, 294] width 13 height 13
click at [627, 297] on icon at bounding box center [631, 295] width 8 height 7
click at [625, 115] on rect at bounding box center [630, 117] width 13 height 13
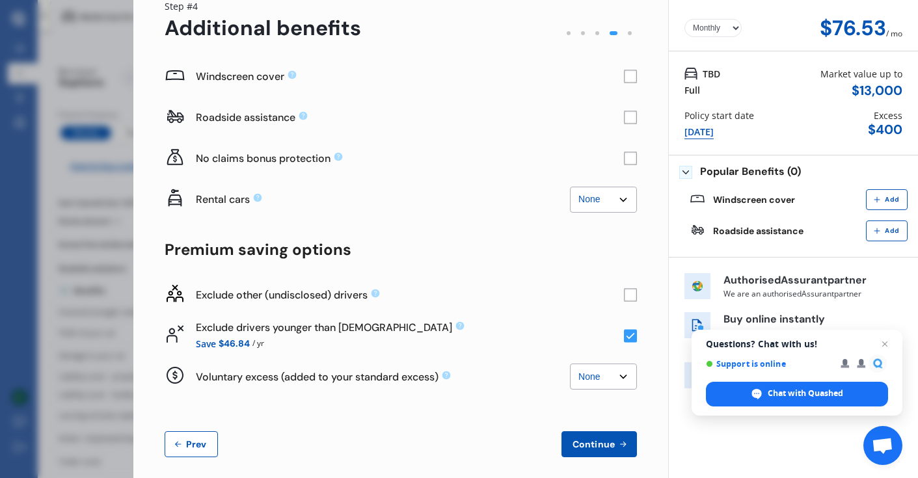
click at [625, 115] on rect at bounding box center [630, 117] width 13 height 13
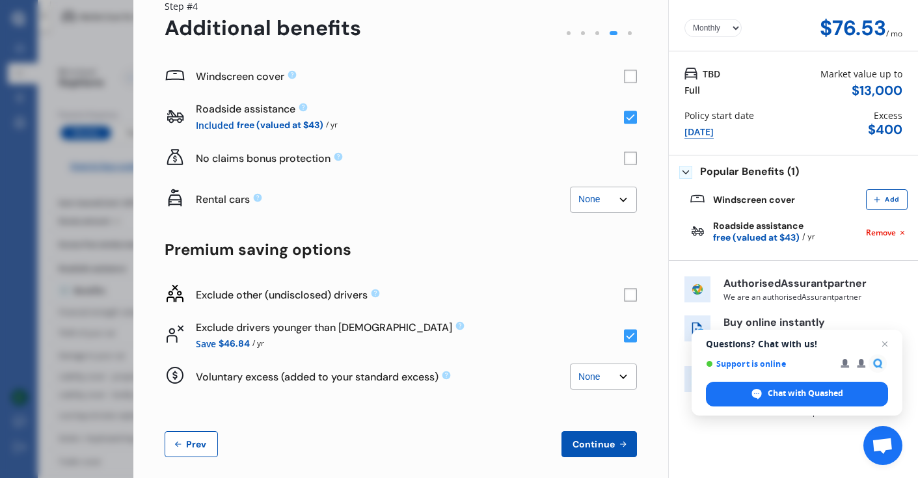
click at [616, 434] on button "Continue" at bounding box center [600, 445] width 76 height 26
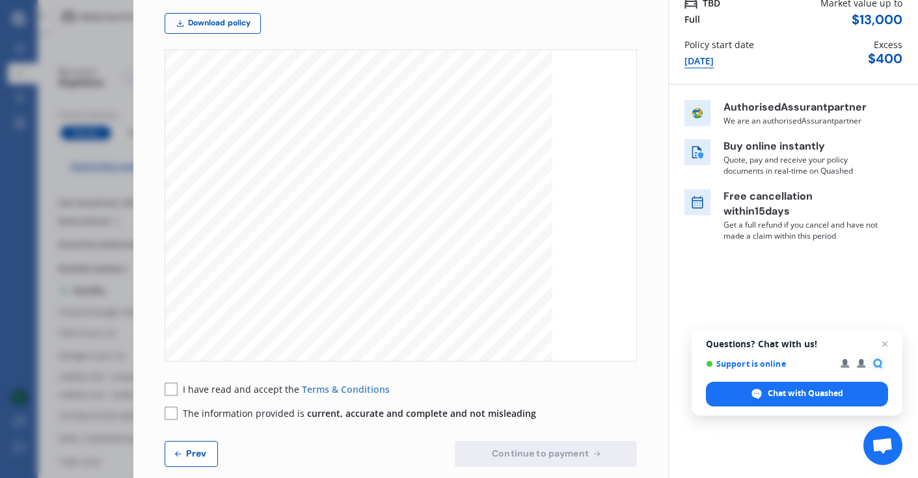
scroll to position [143, 0]
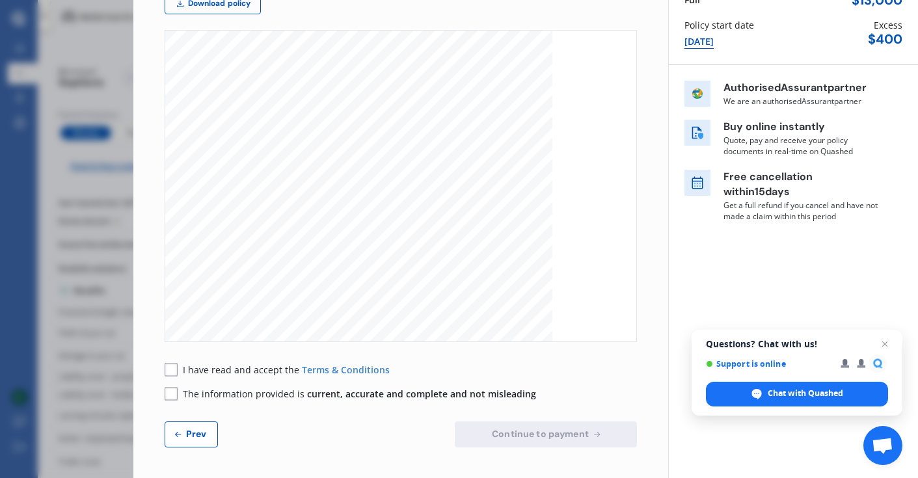
click at [190, 439] on span "Prev" at bounding box center [197, 434] width 26 height 10
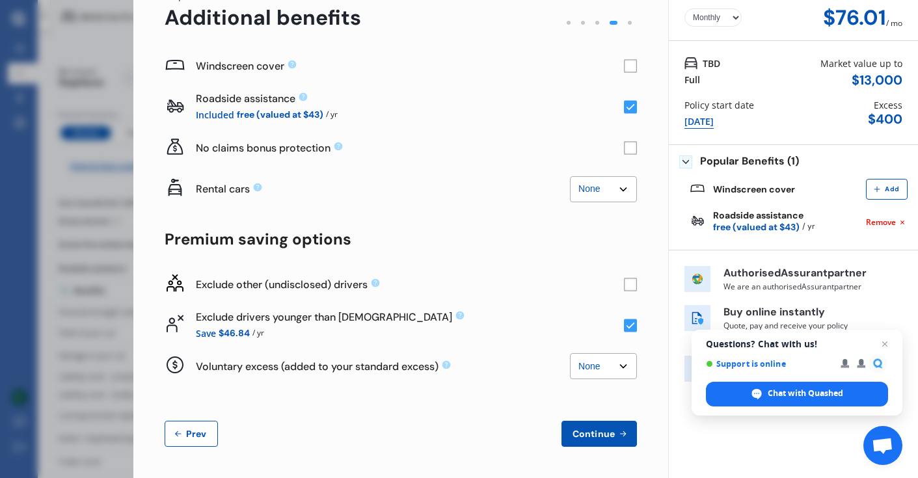
scroll to position [63, 0]
click at [626, 281] on rect at bounding box center [630, 284] width 13 height 13
click at [190, 434] on span "Prev" at bounding box center [197, 434] width 26 height 10
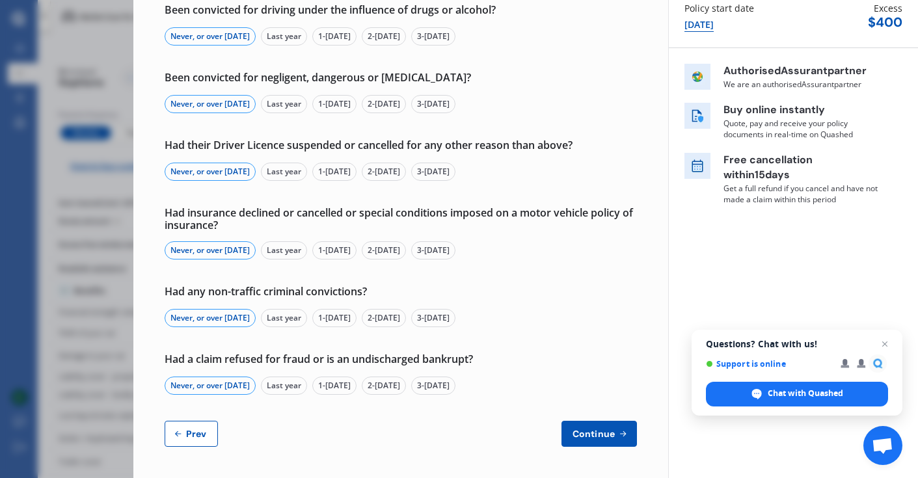
click at [191, 434] on span "Prev" at bounding box center [197, 434] width 26 height 10
select select "Miss"
select select "18"
select select "01"
select select "1995"
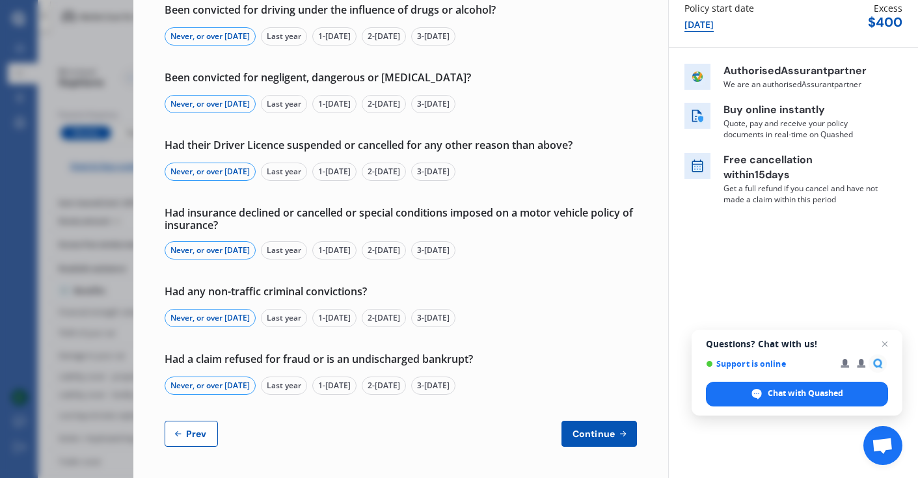
select select "full"
select select "more than 4 years"
select select "Europe"
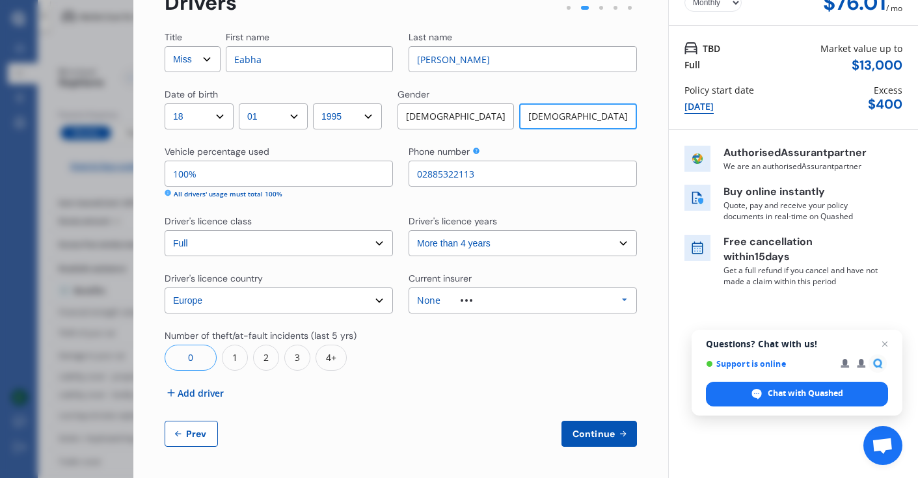
scroll to position [78, 0]
click at [212, 394] on span "Add driver" at bounding box center [201, 394] width 46 height 14
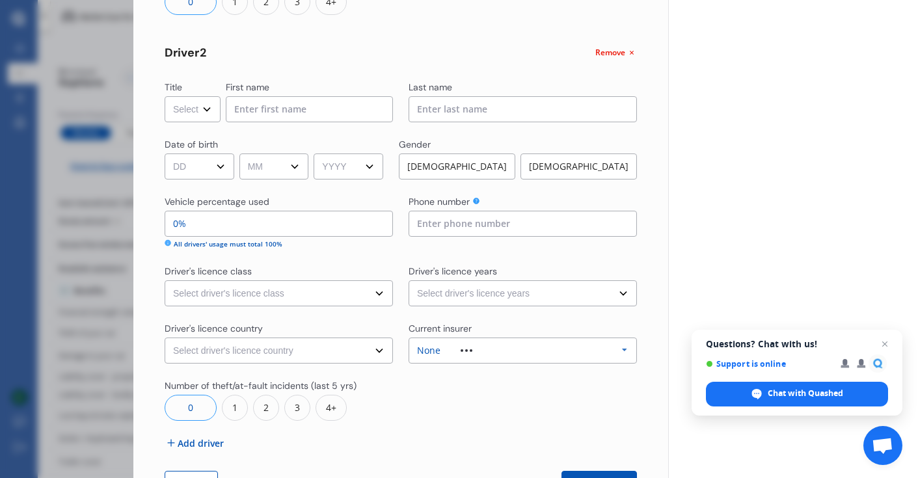
scroll to position [448, 0]
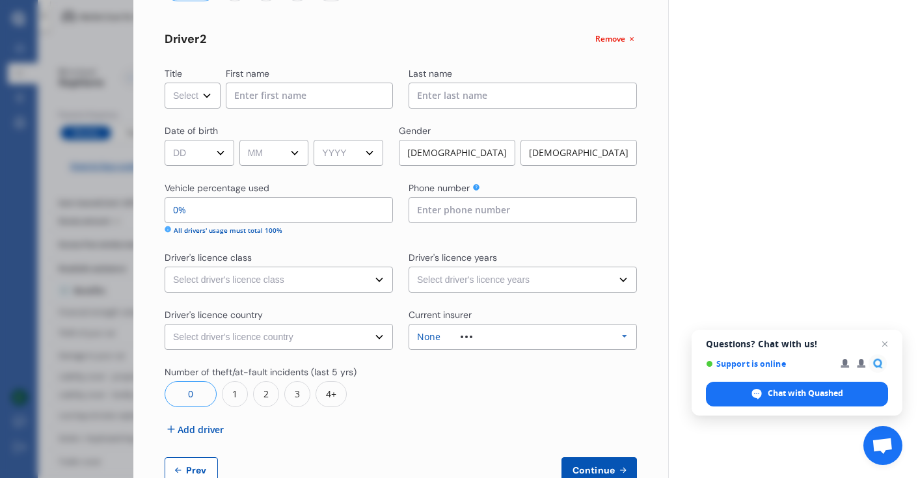
click at [193, 98] on select "Select Mr Mrs Miss Ms Dr" at bounding box center [193, 96] width 56 height 26
select select "Mr"
click at [165, 83] on select "Select Mr Mrs Miss Ms Dr" at bounding box center [193, 96] width 56 height 26
click at [309, 89] on input at bounding box center [309, 96] width 167 height 26
type input "Oisin"
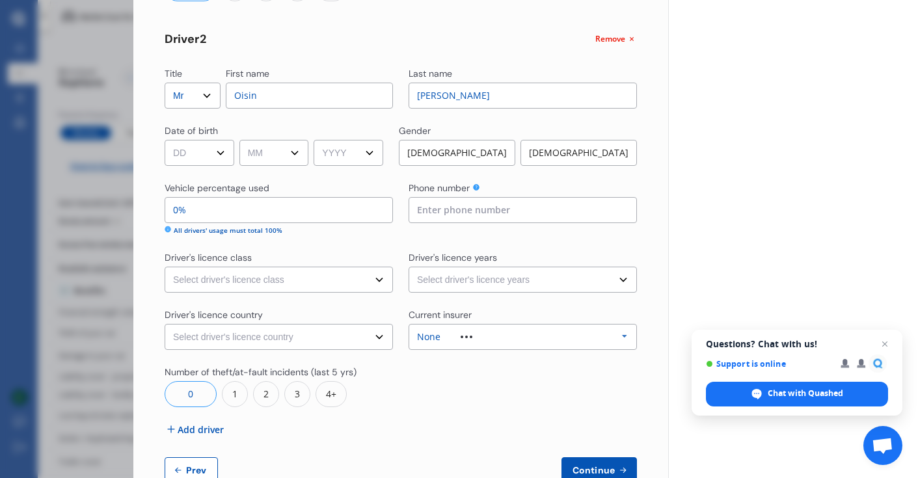
type input "[PERSON_NAME]"
click at [189, 155] on select "DD 01 02 03 04 05 06 07 08 09 10 11 12 13 14 15 16 17 18 19 20 21 22 23 24 25 2…" at bounding box center [200, 153] width 70 height 26
select select "24"
click at [165, 140] on select "DD 01 02 03 04 05 06 07 08 09 10 11 12 13 14 15 16 17 18 19 20 21 22 23 24 25 2…" at bounding box center [200, 153] width 70 height 26
click at [284, 160] on select "MM 01 02 03 04 05 06 07 08 09 10 11 12" at bounding box center [275, 153] width 70 height 26
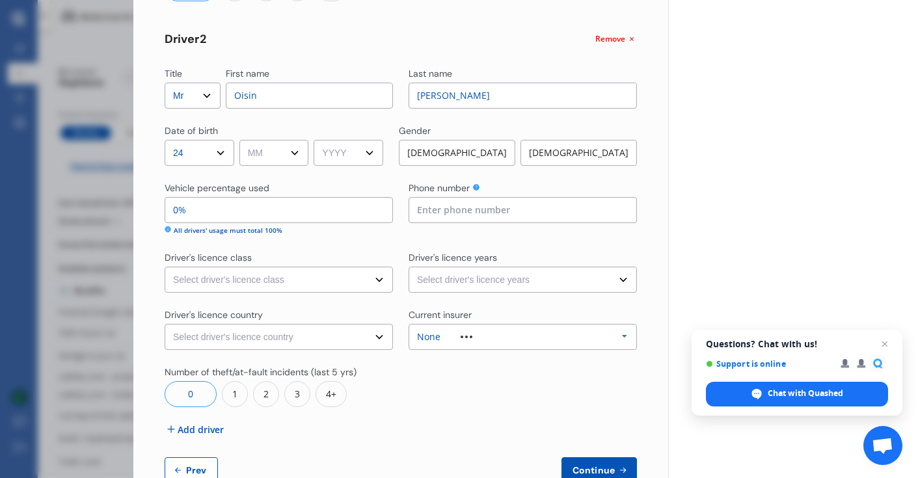
select select "05"
click at [241, 140] on select "MM 01 02 03 04 05 06 07 08 09 10 11 12" at bounding box center [275, 153] width 70 height 26
click at [354, 157] on select "YYYY 2009 2008 2007 2006 2005 2004 2003 2002 2001 2000 1999 1998 1997 1996 1995…" at bounding box center [349, 153] width 70 height 26
select select "1994"
click at [318, 140] on select "YYYY 2009 2008 2007 2006 2005 2004 2003 2002 2001 2000 1999 1998 1997 1996 1995…" at bounding box center [349, 153] width 70 height 26
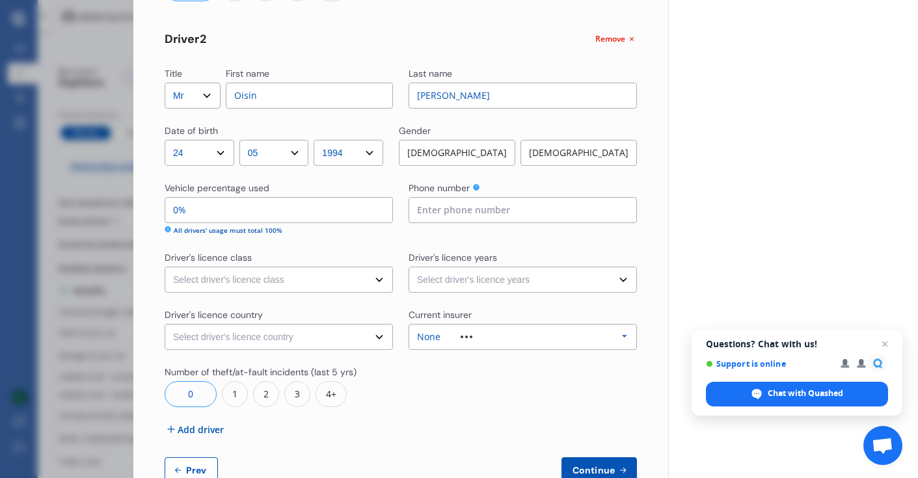
click at [485, 152] on div "[DEMOGRAPHIC_DATA]" at bounding box center [457, 153] width 117 height 26
click at [352, 218] on input "0%" at bounding box center [279, 210] width 228 height 26
type input "97%"
type input "03%"
type input "70%"
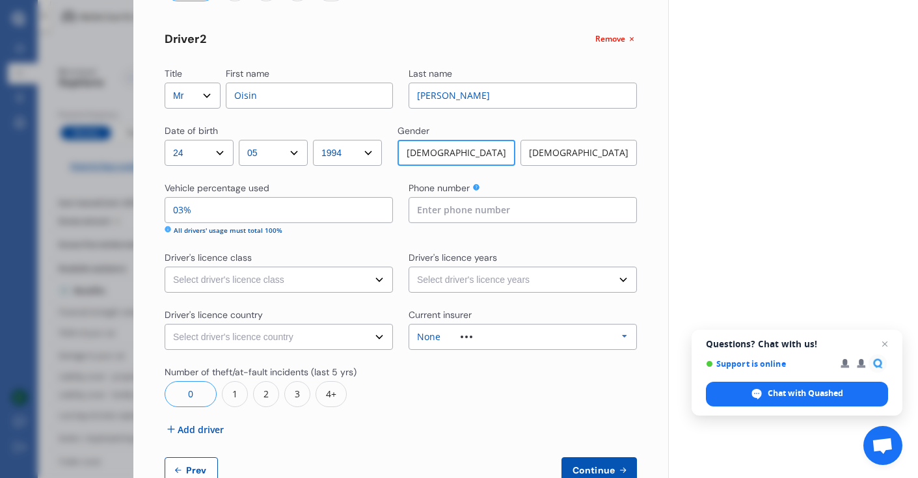
type input "030%"
type input "97%"
type input "03%"
type input "100%"
type input "0%"
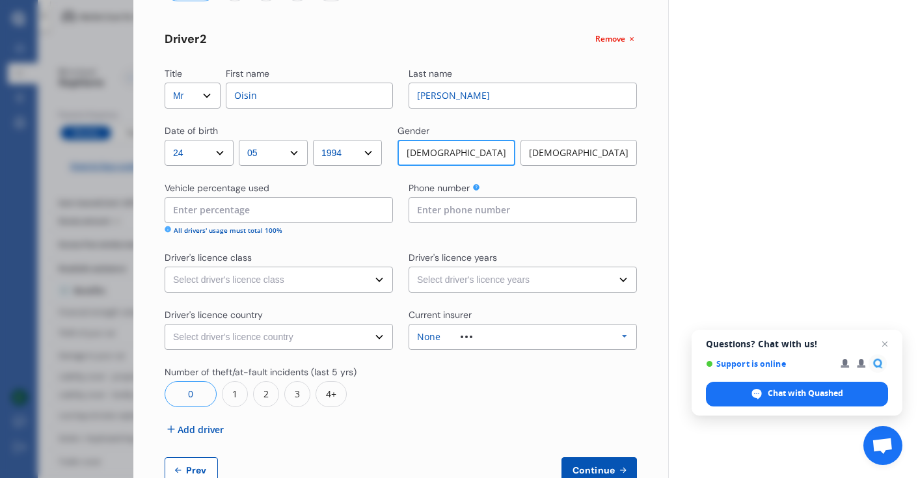
type input "97%"
type input "3%"
type input "70%"
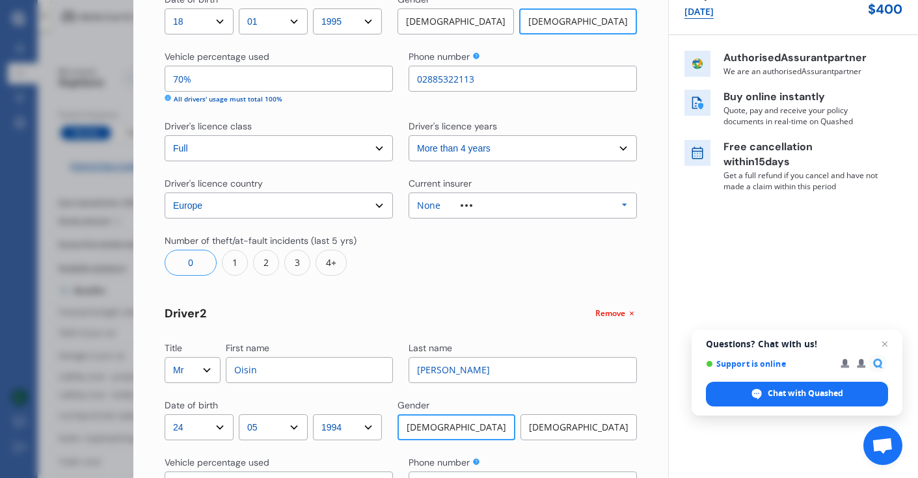
scroll to position [452, 0]
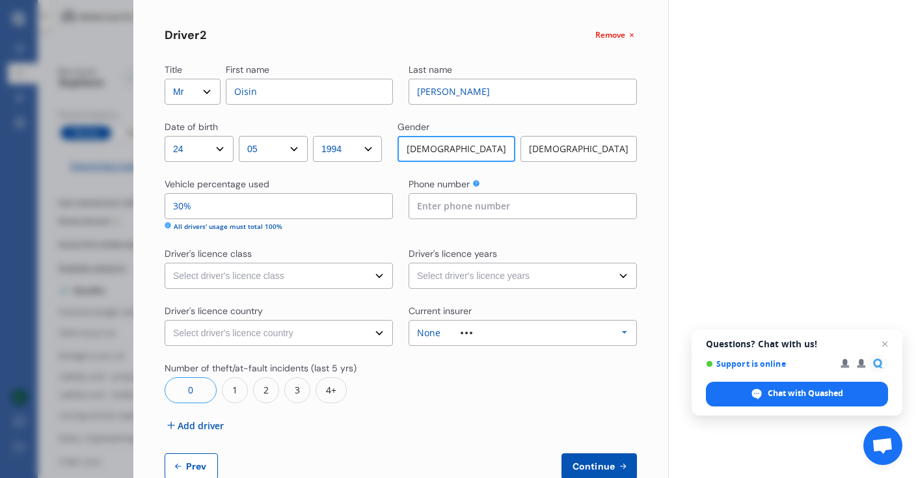
type input "30%"
click at [452, 208] on input at bounding box center [523, 206] width 228 height 26
type input "02885322112"
click at [287, 273] on select "Select driver's licence class None Learner Restricted Full" at bounding box center [279, 276] width 228 height 26
select select "full"
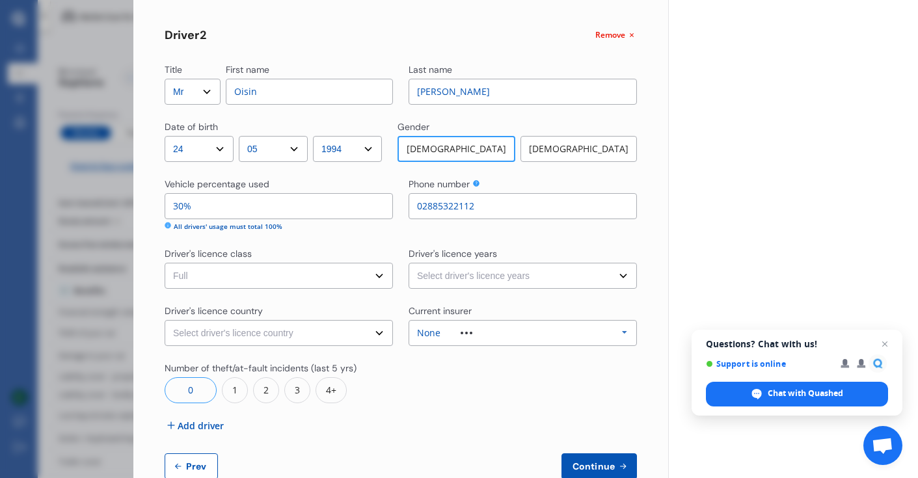
click at [165, 263] on select "Select driver's licence class None Learner Restricted Full" at bounding box center [279, 276] width 228 height 26
click at [478, 273] on select "Select driver's licence years Less than 1 year 1-2 years 2-4 years More than 4 …" at bounding box center [523, 276] width 228 height 26
select select "less than 1 year"
click at [409, 263] on select "Select driver's licence years Less than 1 year 1-2 years 2-4 years More than 4 …" at bounding box center [523, 276] width 228 height 26
click at [338, 335] on select "Select driver's licence country [GEOGRAPHIC_DATA] [GEOGRAPHIC_DATA] [GEOGRAPHIC…" at bounding box center [279, 333] width 228 height 26
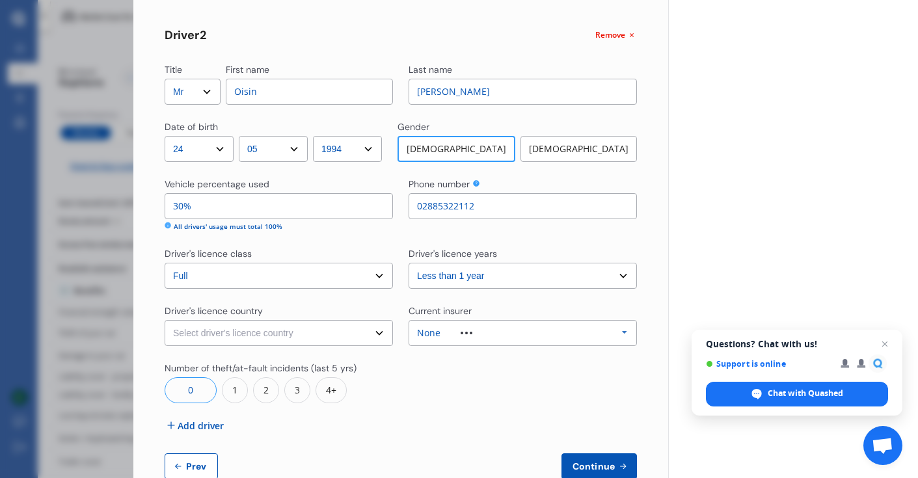
select select "Europe"
click at [165, 320] on select "Select driver's licence country [GEOGRAPHIC_DATA] [GEOGRAPHIC_DATA] [GEOGRAPHIC…" at bounding box center [279, 333] width 228 height 26
click at [444, 332] on div at bounding box center [467, 333] width 52 height 3
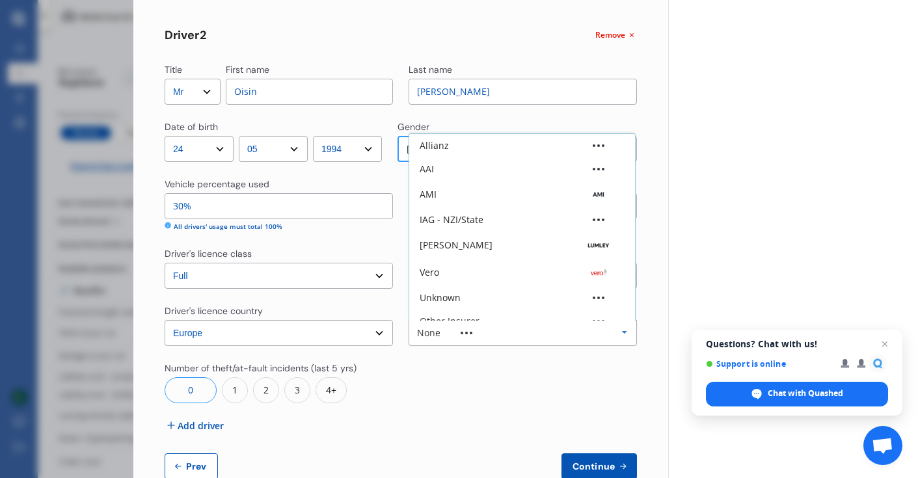
scroll to position [36, 0]
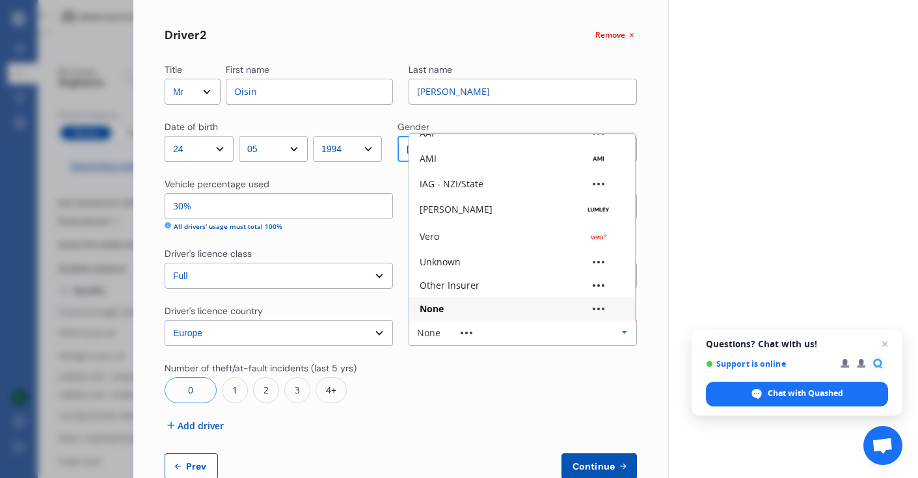
click at [443, 313] on div "None" at bounding box center [522, 309] width 205 height 9
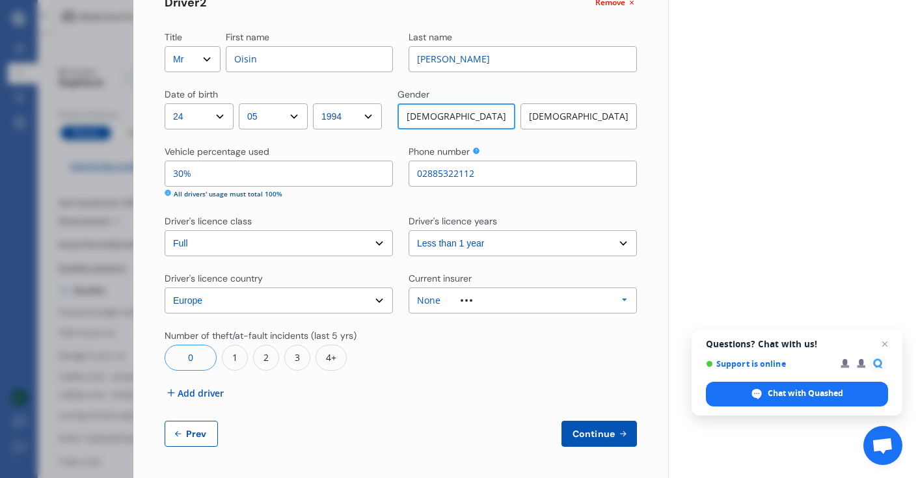
scroll to position [484, 0]
click at [588, 430] on span "Continue" at bounding box center [594, 435] width 48 height 10
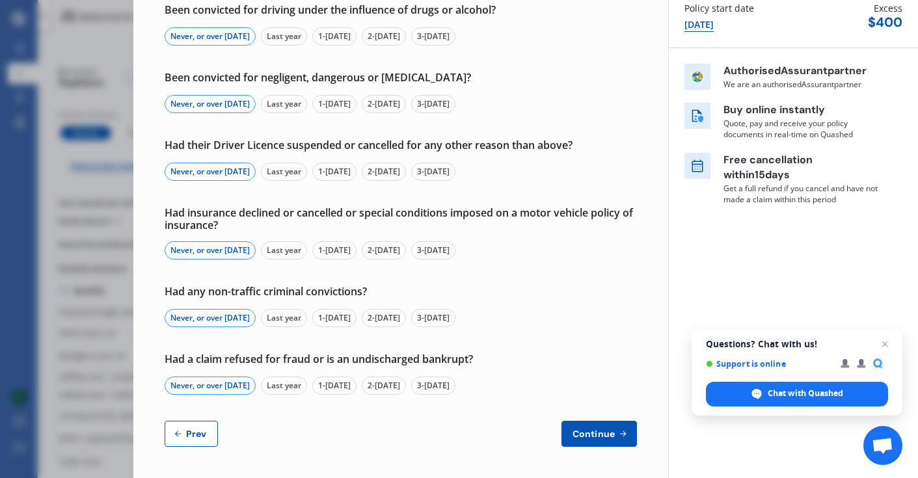
scroll to position [159, 0]
click at [582, 440] on span "Continue" at bounding box center [594, 435] width 48 height 10
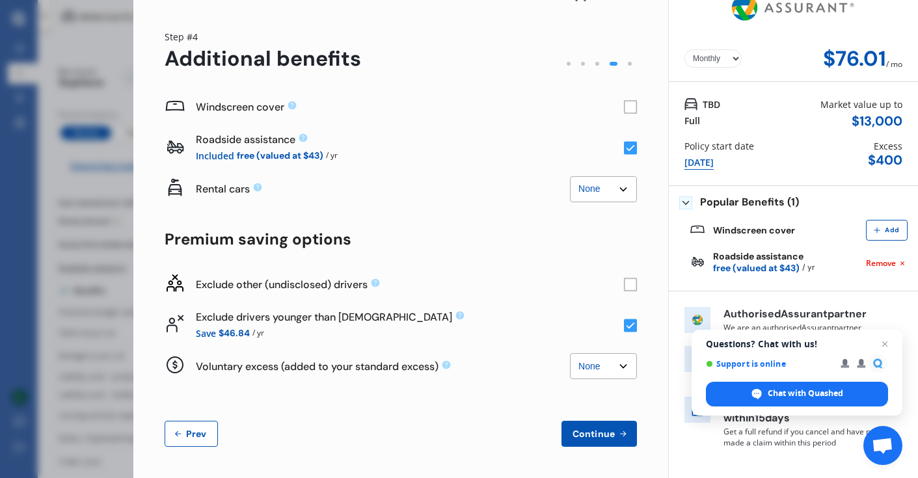
scroll to position [0, 0]
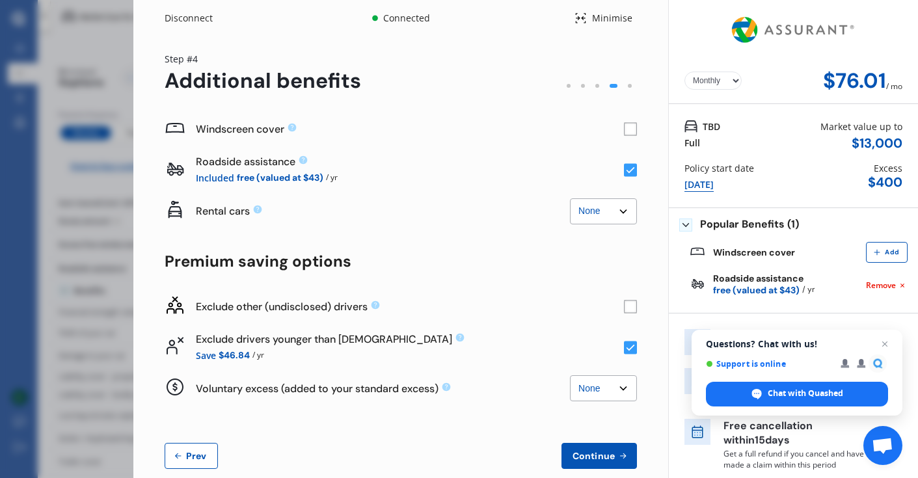
click at [624, 310] on rect at bounding box center [630, 306] width 13 height 13
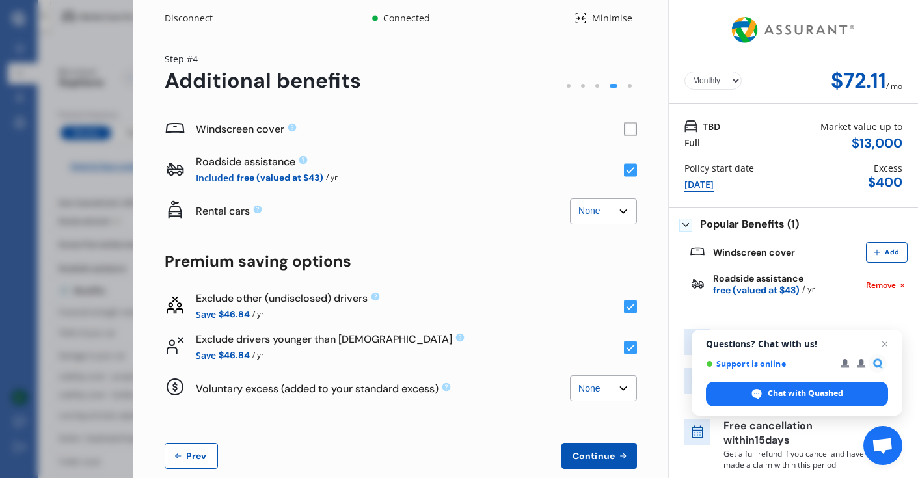
click at [624, 310] on rect at bounding box center [630, 306] width 13 height 13
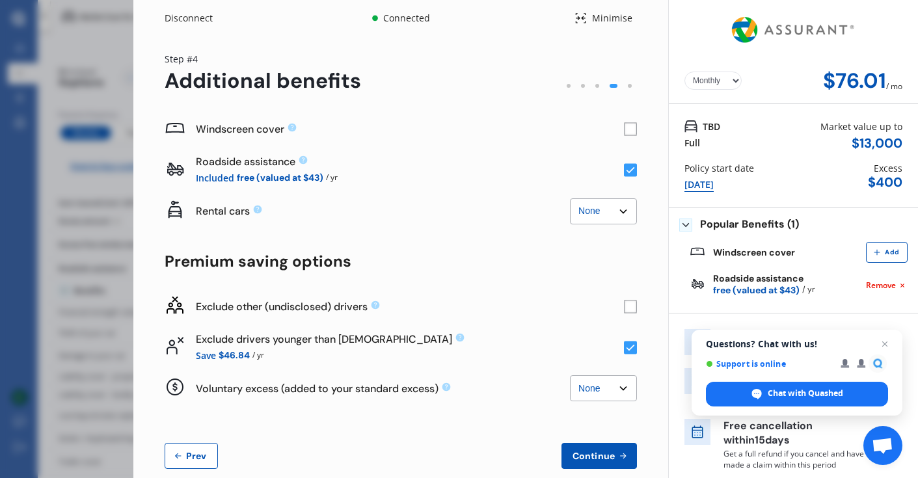
click at [629, 129] on rect at bounding box center [630, 129] width 13 height 13
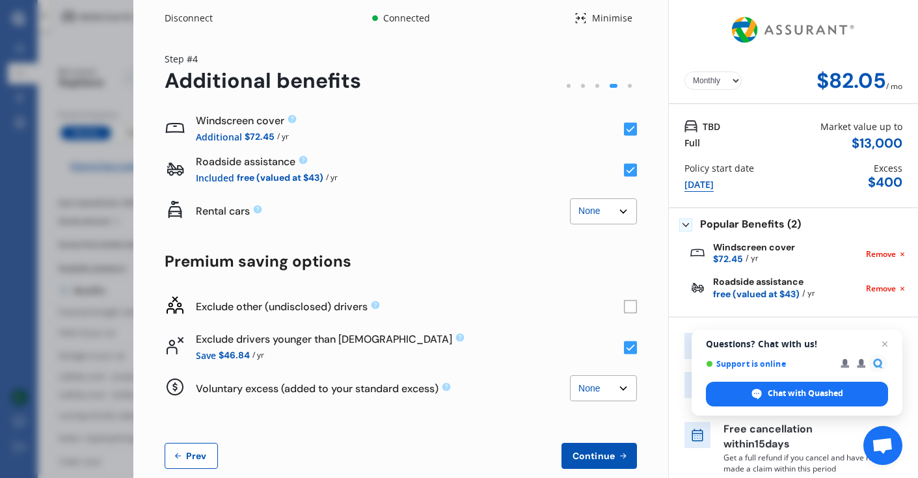
click at [629, 130] on rect at bounding box center [630, 129] width 13 height 13
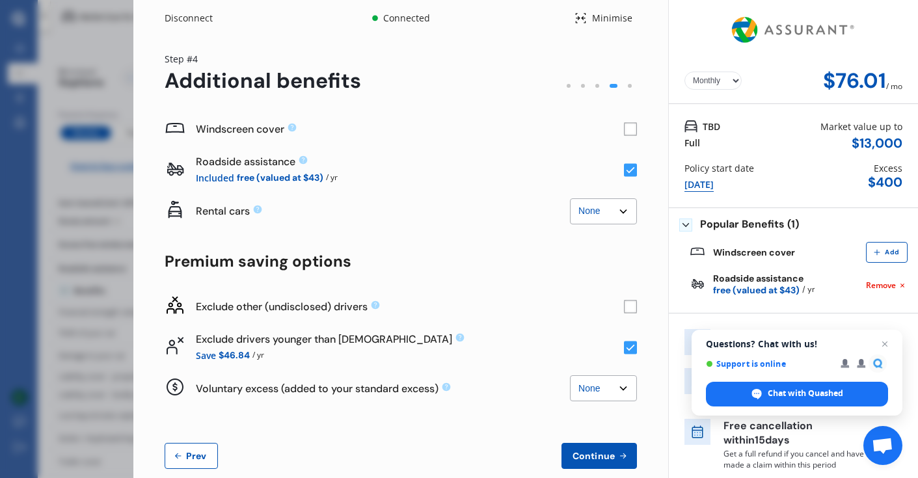
scroll to position [22, 0]
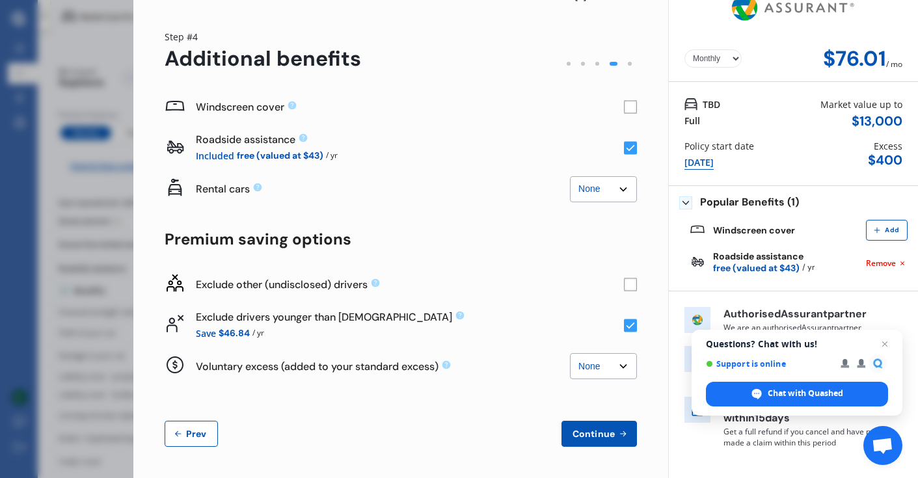
click at [583, 376] on select "None $500 $1,000" at bounding box center [603, 366] width 67 height 26
click at [570, 353] on select "None $500 $1,000" at bounding box center [603, 366] width 67 height 26
click at [585, 365] on select "None $500 $1,000" at bounding box center [603, 366] width 67 height 26
click at [570, 353] on select "None $500 $1,000" at bounding box center [603, 366] width 67 height 26
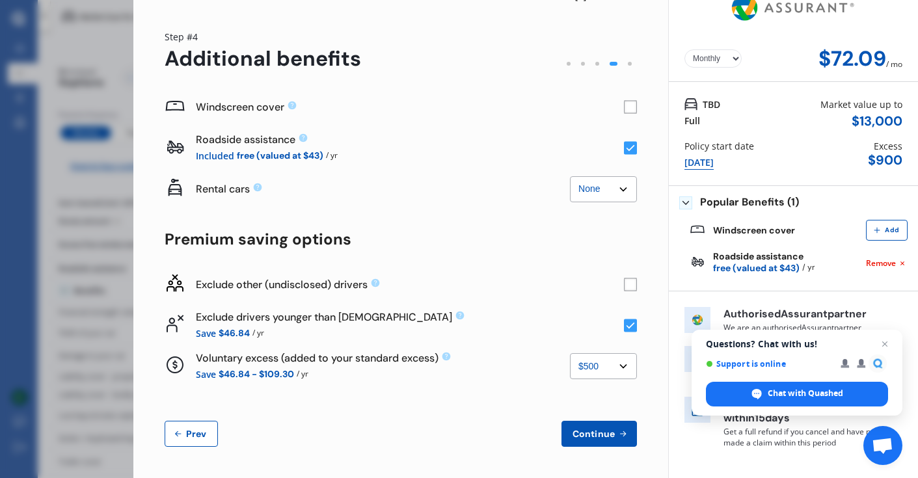
click at [584, 370] on select "None $500 $1,000" at bounding box center [603, 366] width 67 height 26
select select "0"
click at [570, 353] on select "None $500 $1,000" at bounding box center [603, 366] width 67 height 26
click at [600, 434] on span "Continue" at bounding box center [594, 434] width 48 height 10
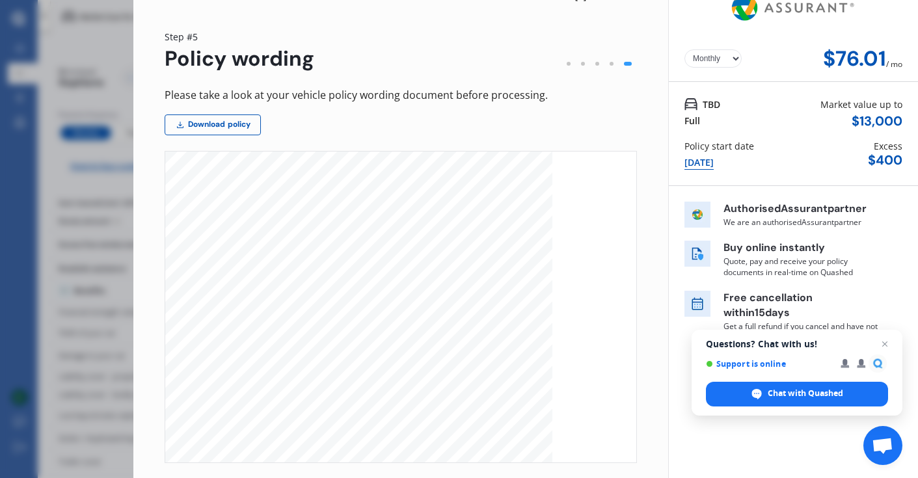
scroll to position [0, 0]
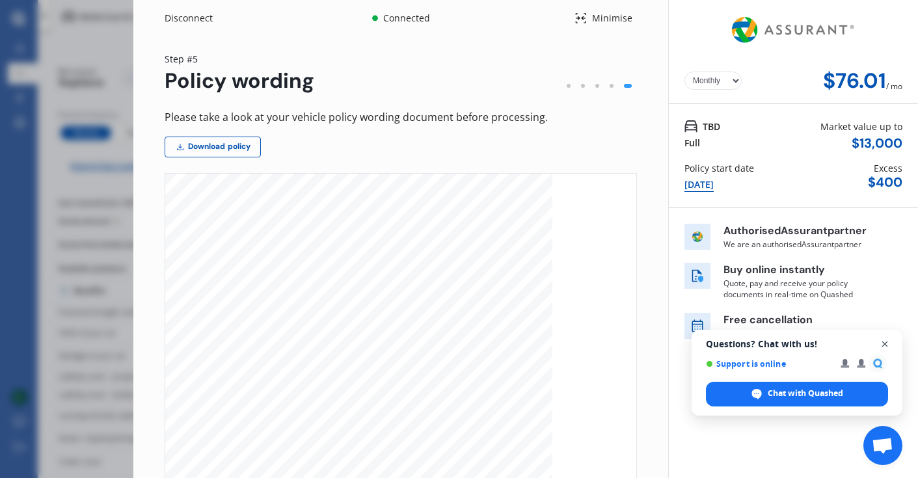
click at [885, 345] on span "Close chat" at bounding box center [885, 345] width 16 height 16
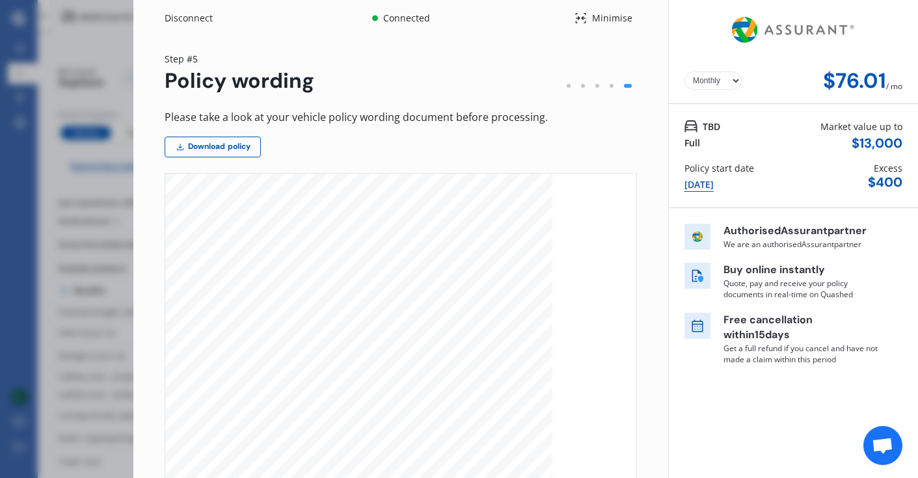
click at [724, 83] on select "Yearly Monthly" at bounding box center [713, 81] width 57 height 18
click at [685, 72] on select "Yearly Monthly" at bounding box center [713, 81] width 57 height 18
click at [731, 81] on select "Yearly Monthly" at bounding box center [713, 81] width 57 height 18
select select "Monthly"
click at [685, 72] on select "Yearly Monthly" at bounding box center [713, 81] width 57 height 18
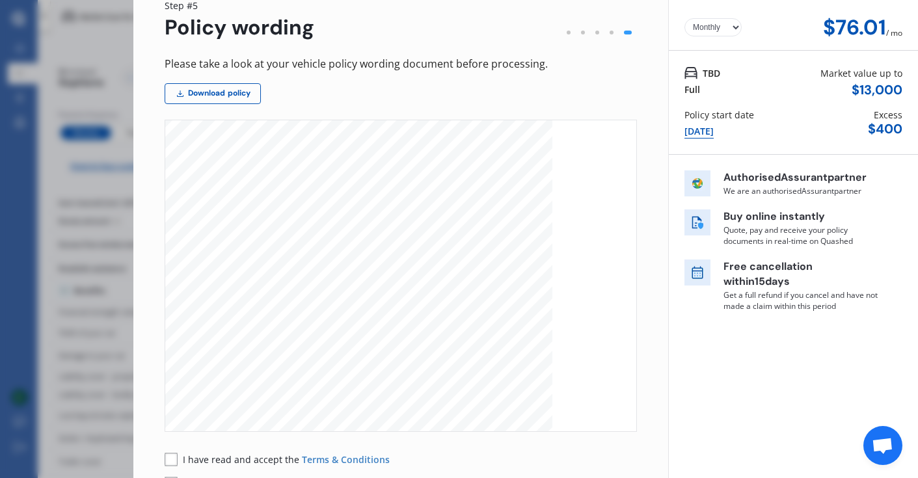
scroll to position [160, 0]
click at [255, 98] on link "Download policy" at bounding box center [213, 93] width 96 height 21
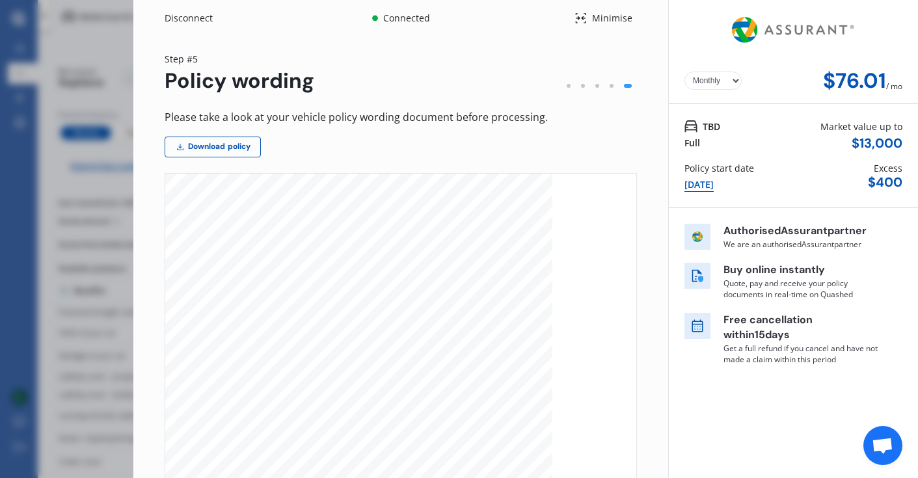
scroll to position [143, 0]
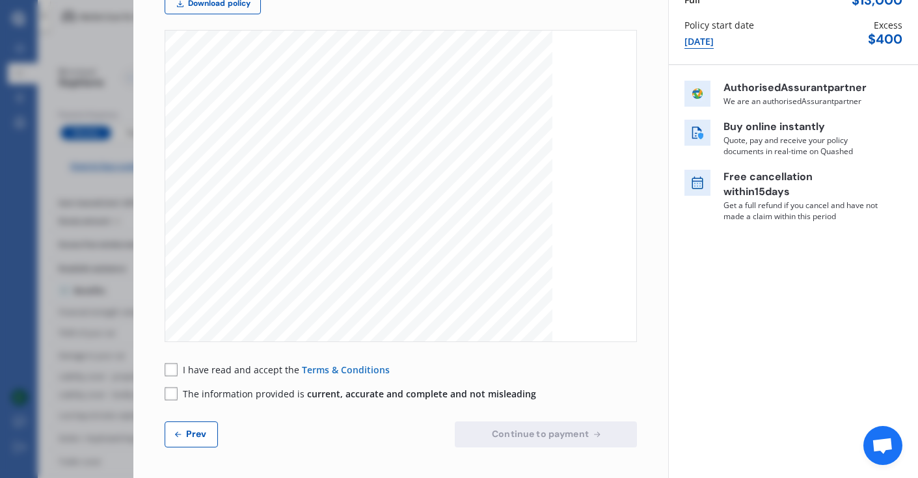
click at [367, 371] on span "Terms & Conditions" at bounding box center [346, 370] width 88 height 12
click at [704, 42] on div "[DATE]" at bounding box center [699, 41] width 29 height 14
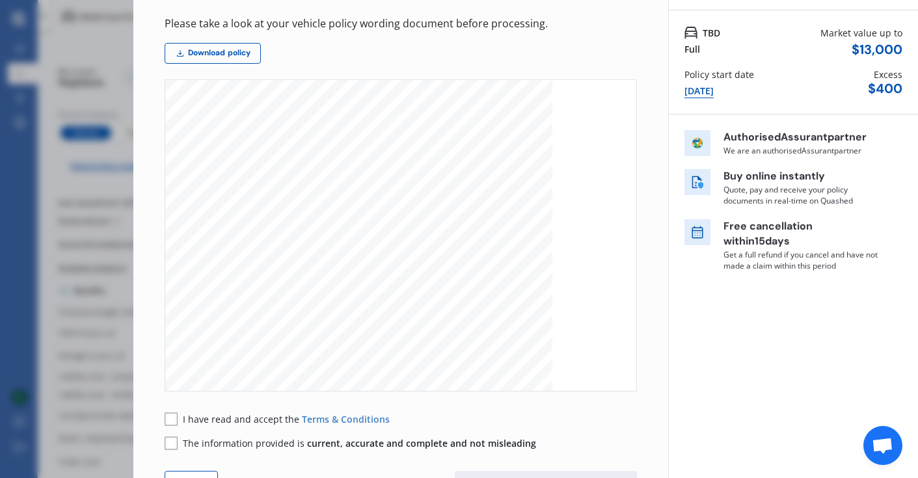
select select "full"
select select "0"
select select "On street or road"
select select "Canterbury"
select select "20000"
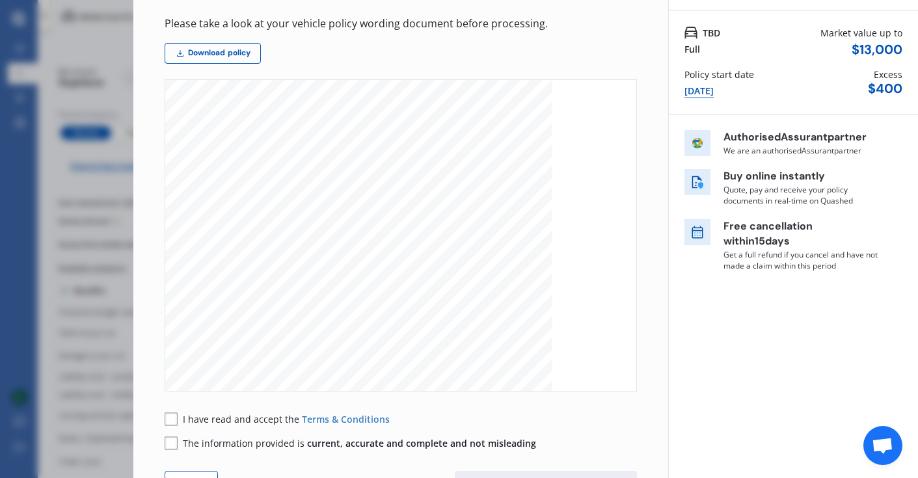
select select "SUBARU"
select select "IMPREZA"
select select "2.0I"
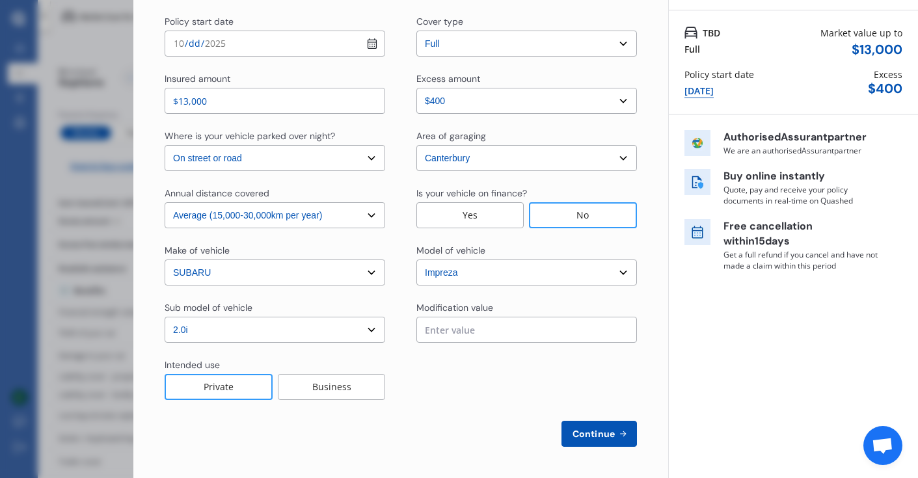
scroll to position [0, 0]
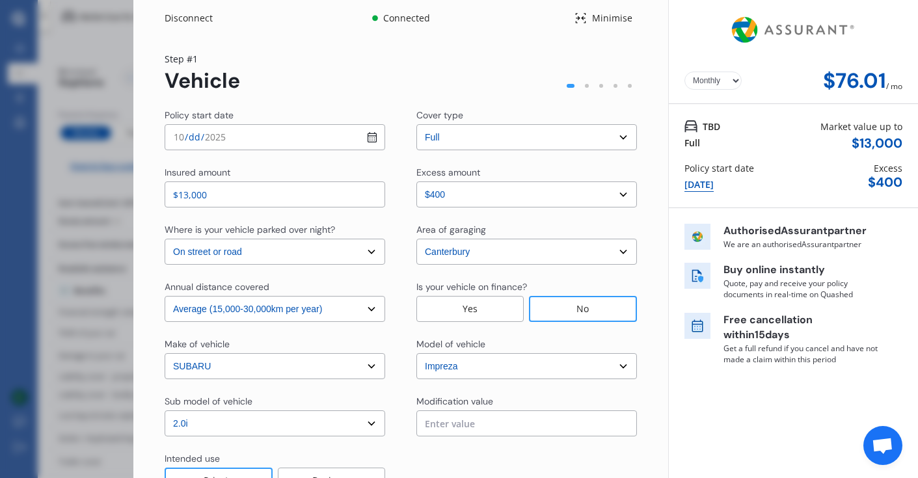
click at [628, 87] on div at bounding box center [630, 86] width 4 height 4
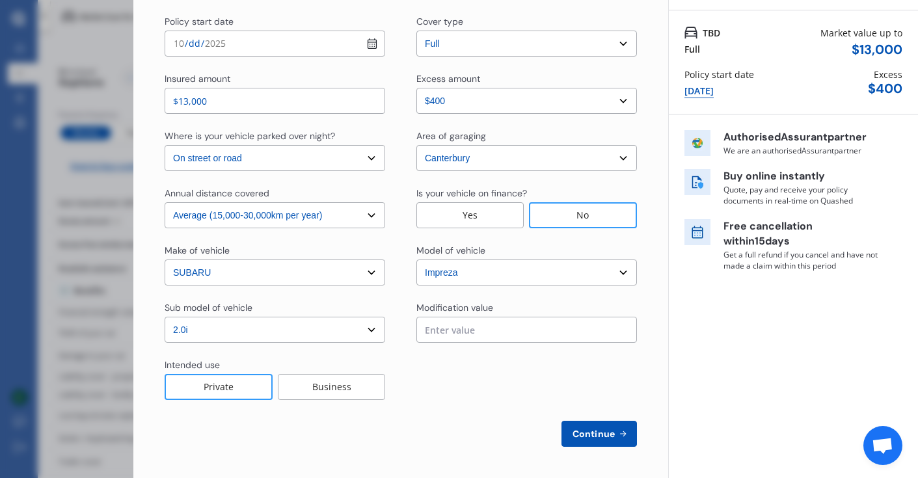
click at [578, 432] on span "Continue" at bounding box center [594, 434] width 48 height 10
select select "Miss"
select select "18"
select select "01"
select select "1995"
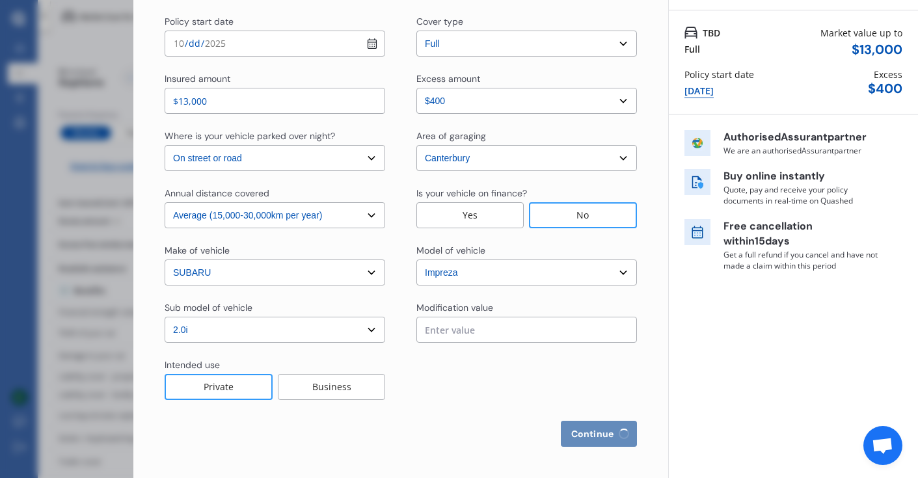
select select "full"
select select "more than 4 years"
select select "Europe"
select select "Mr"
select select "24"
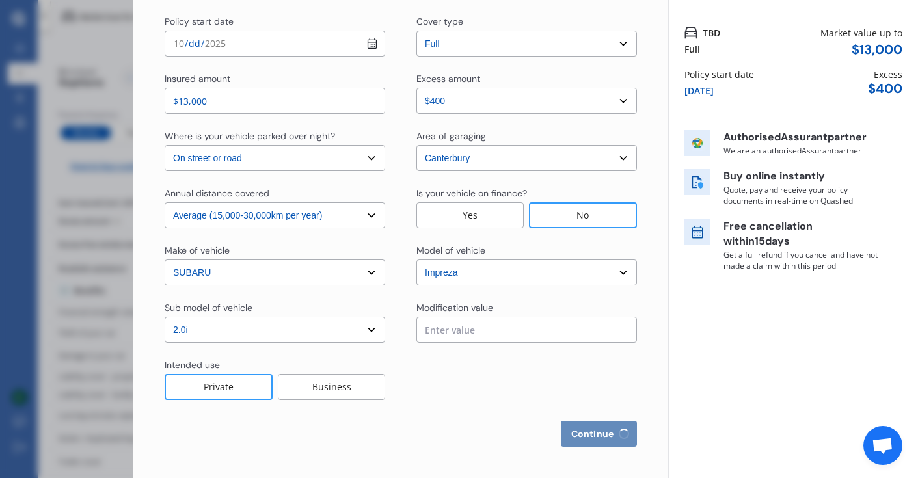
select select "05"
select select "1994"
select select "full"
select select "less than 1 year"
select select "Europe"
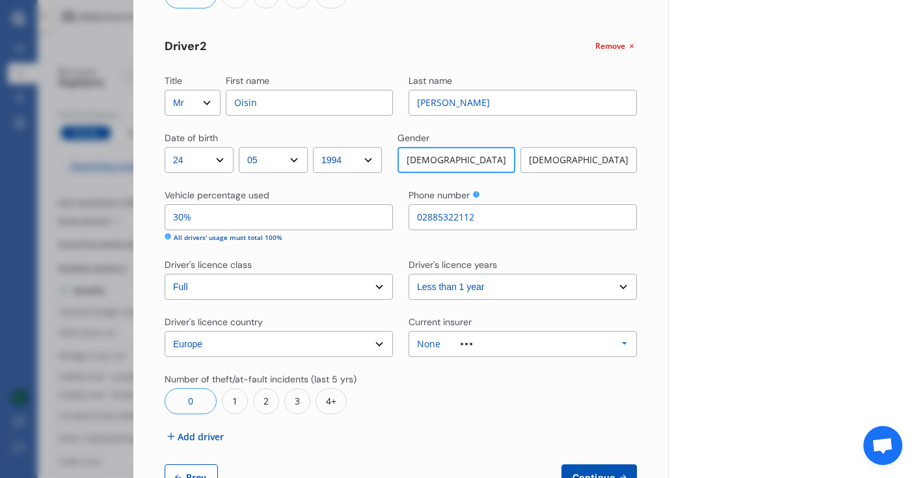
scroll to position [484, 0]
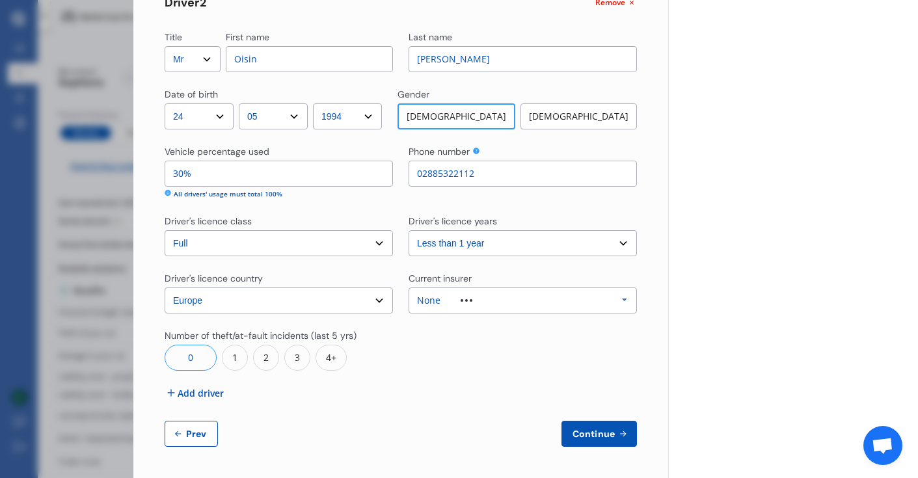
click at [607, 439] on span "Continue" at bounding box center [594, 434] width 48 height 10
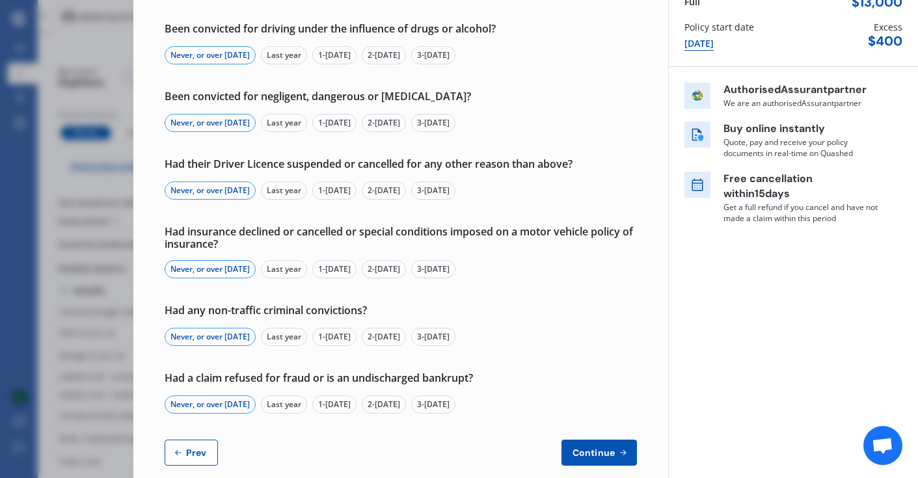
scroll to position [160, 0]
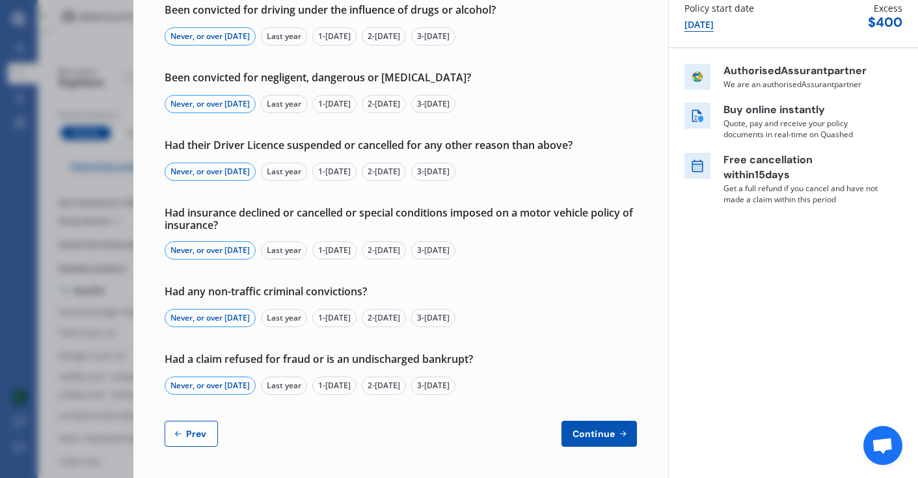
click at [622, 436] on button "Continue" at bounding box center [600, 434] width 76 height 26
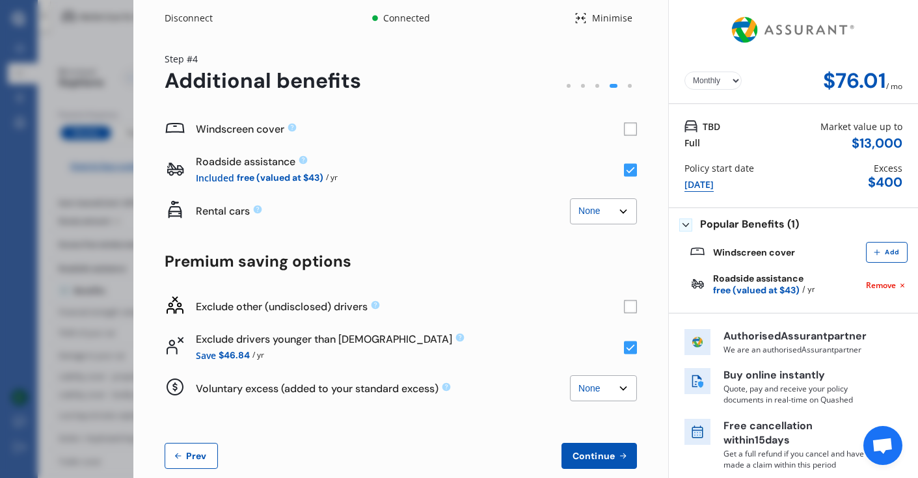
scroll to position [22, 0]
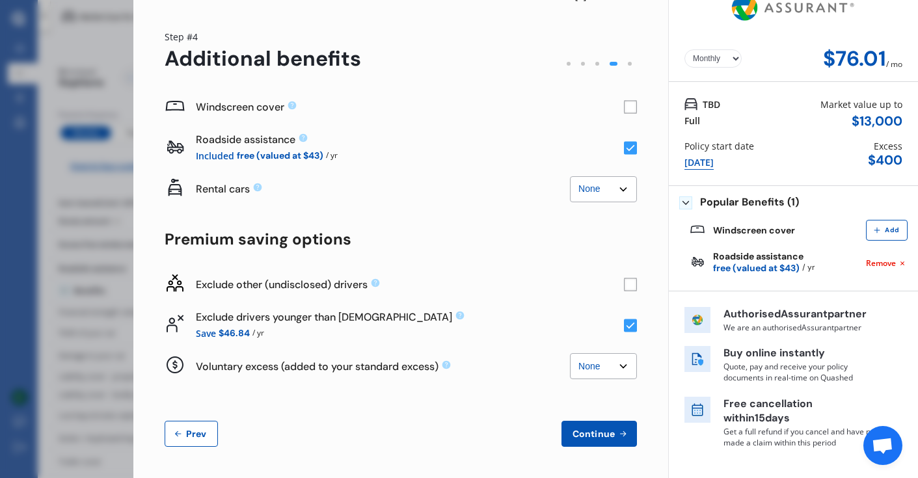
click at [600, 441] on button "Continue" at bounding box center [600, 434] width 76 height 26
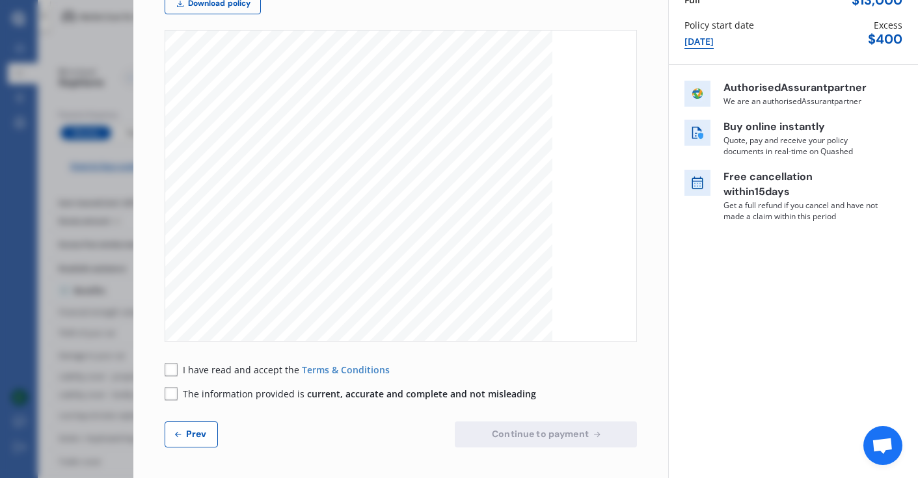
scroll to position [142, 0]
click at [178, 369] on div "I have read and accept the Terms & Conditions" at bounding box center [277, 372] width 225 height 14
click at [174, 394] on rect at bounding box center [171, 395] width 13 height 13
click at [174, 368] on rect at bounding box center [171, 371] width 13 height 13
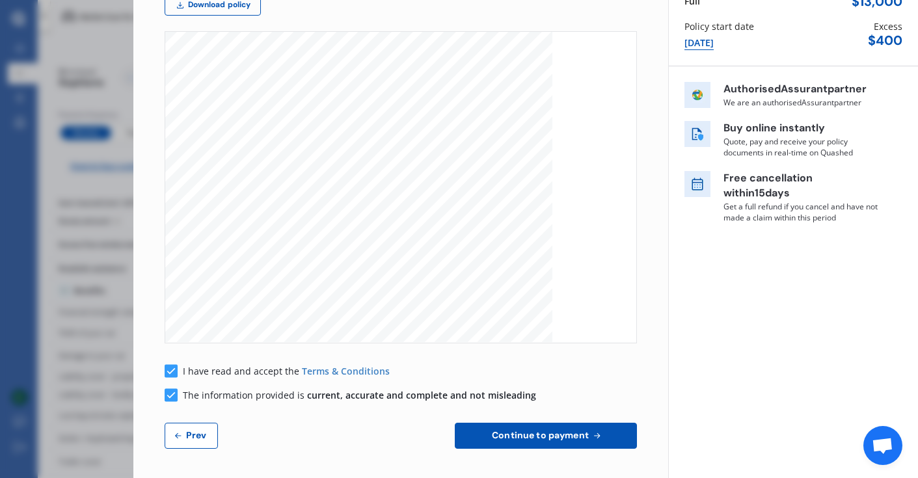
click at [600, 435] on button "Continue to payment" at bounding box center [546, 436] width 182 height 26
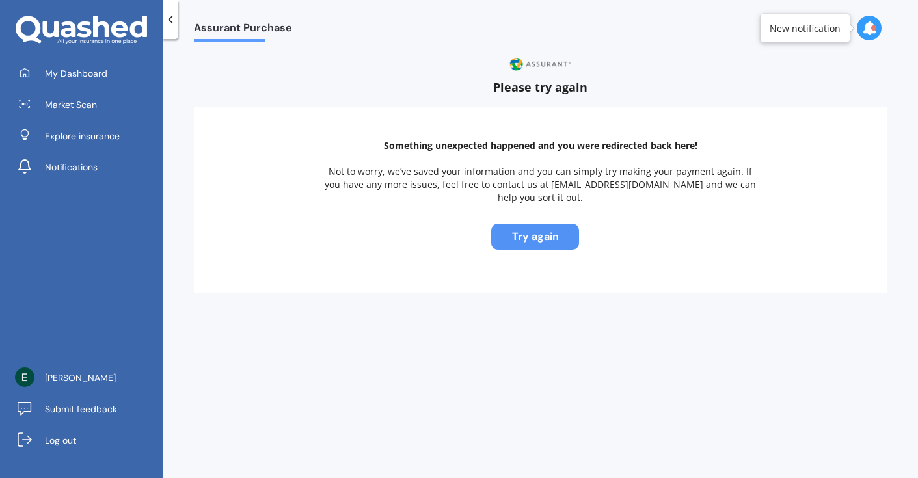
click at [560, 224] on button "Try again" at bounding box center [535, 237] width 88 height 26
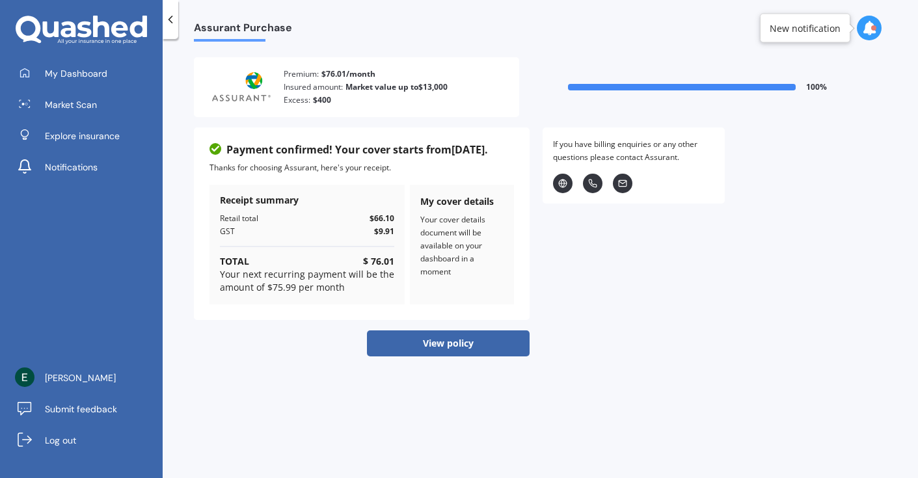
click at [490, 344] on button "View policy" at bounding box center [448, 344] width 163 height 26
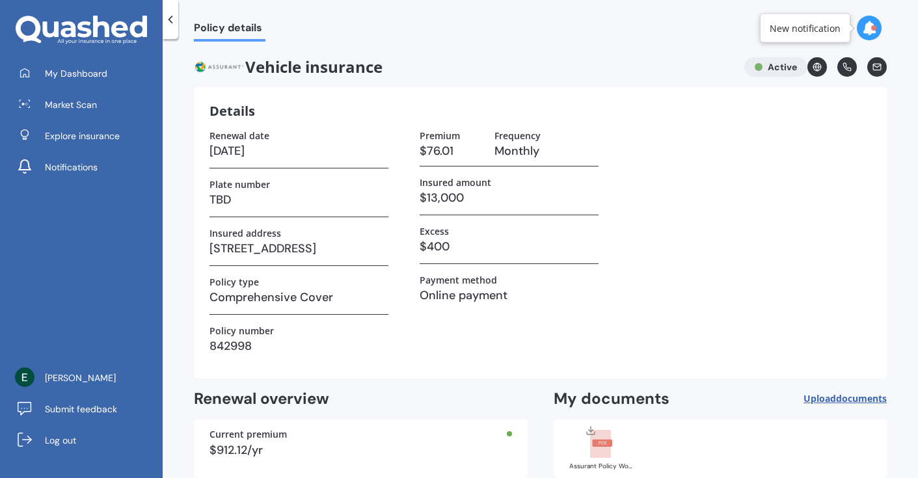
scroll to position [70, 0]
